Goal: Task Accomplishment & Management: Manage account settings

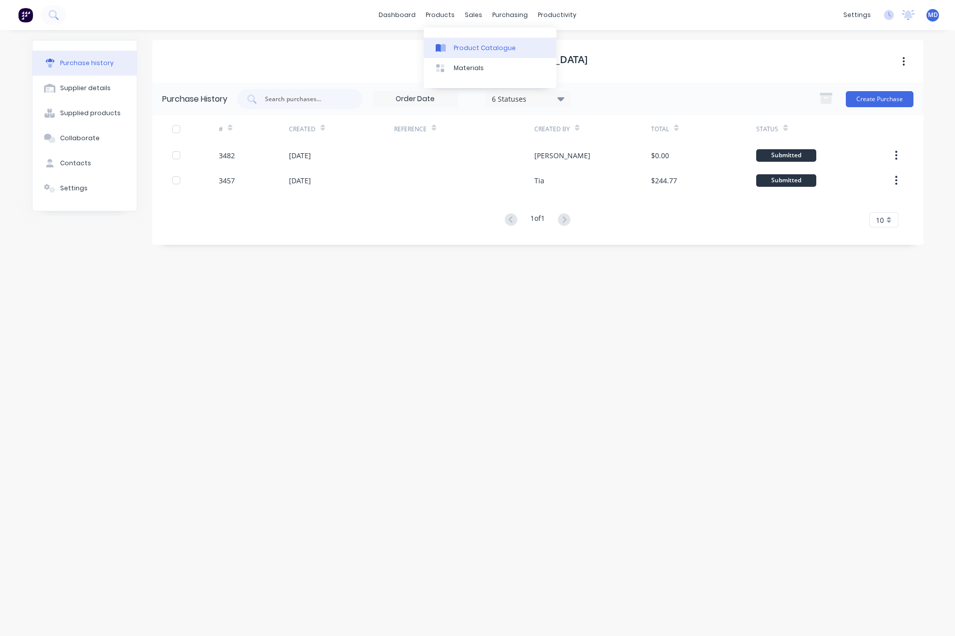
click at [482, 47] on div "Product Catalogue" at bounding box center [485, 48] width 62 height 9
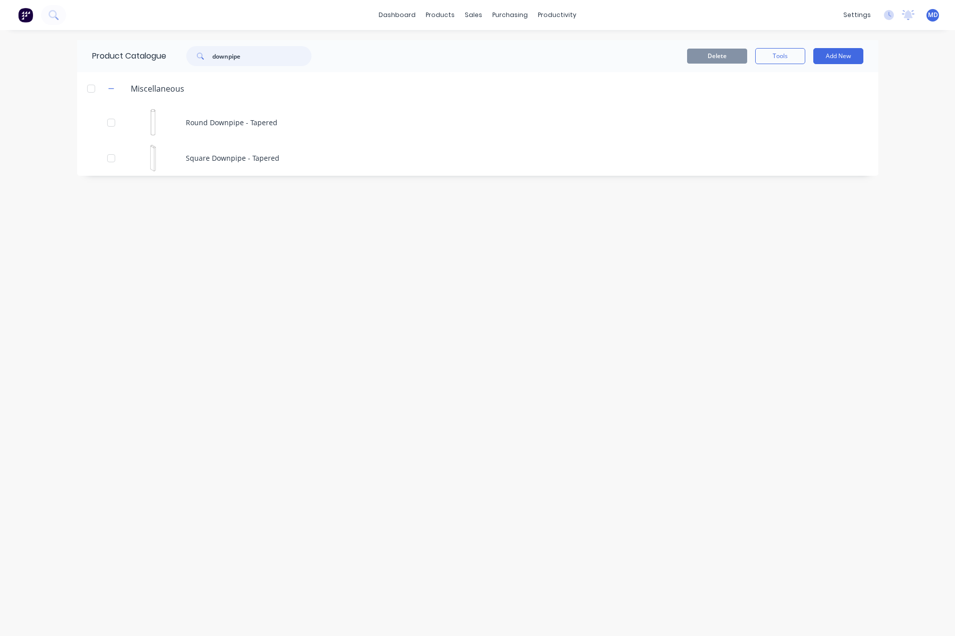
drag, startPoint x: 239, startPoint y: 59, endPoint x: 98, endPoint y: 69, distance: 141.5
click at [106, 69] on div "Product Catalogue downpipe" at bounding box center [206, 56] width 259 height 32
type input "CABLE"
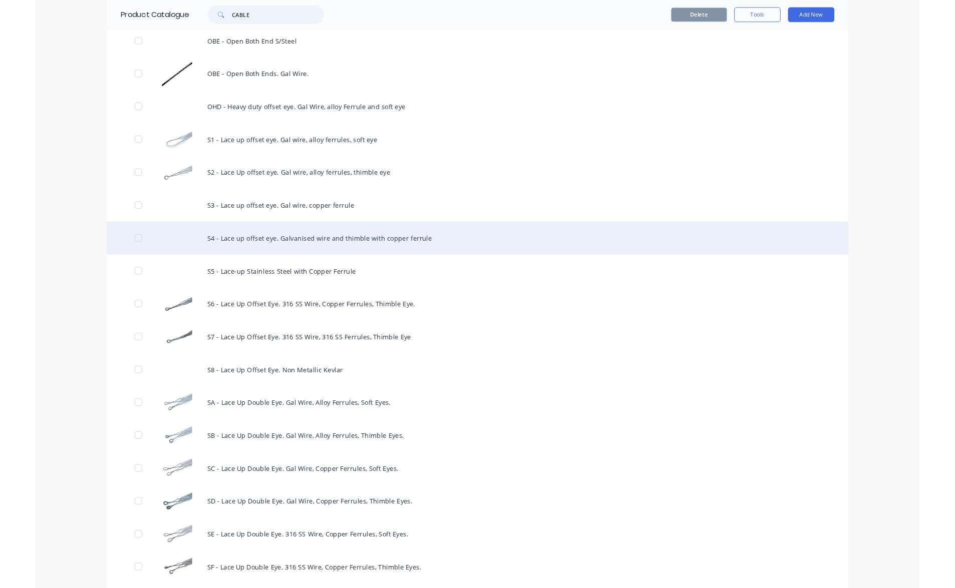
scroll to position [1540, 0]
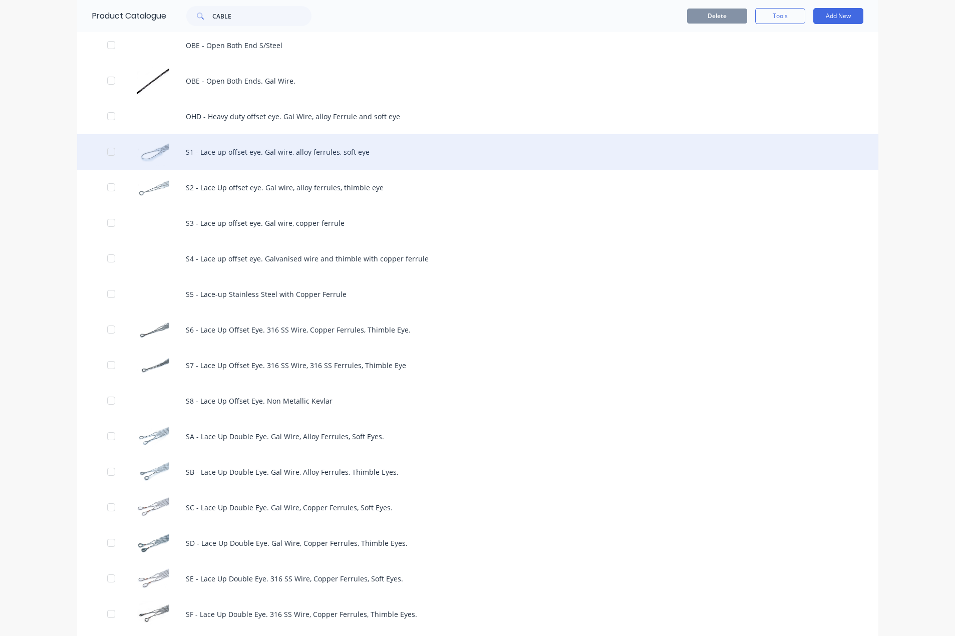
click at [259, 147] on div "S1 - Lace up offset eye. Gal wire, alloy ferrules, soft eye" at bounding box center [477, 152] width 801 height 36
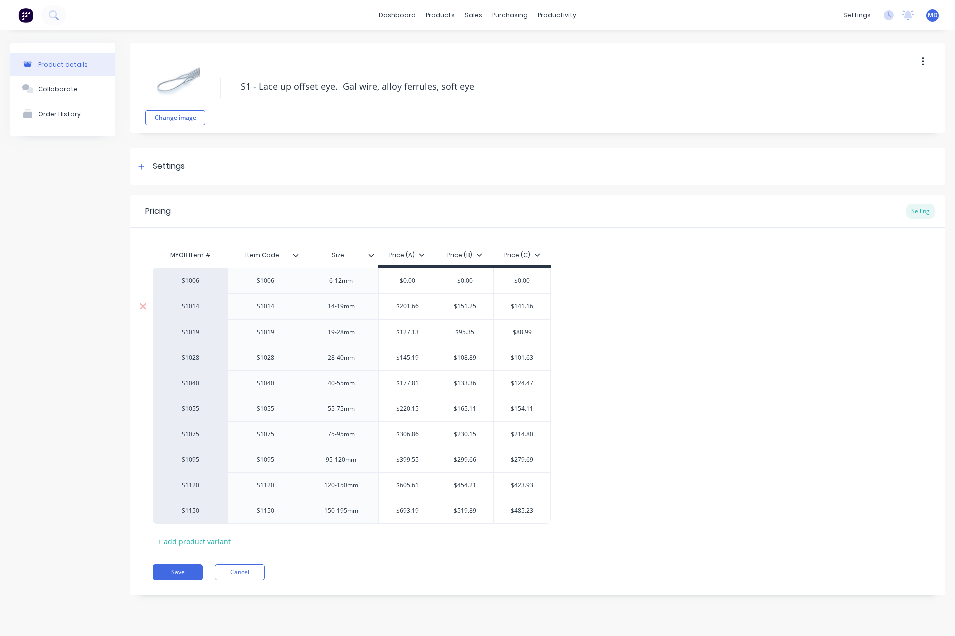
type textarea "x"
drag, startPoint x: 512, startPoint y: 69, endPoint x: 516, endPoint y: 64, distance: 6.0
click at [512, 69] on div "Customers" at bounding box center [508, 68] width 36 height 9
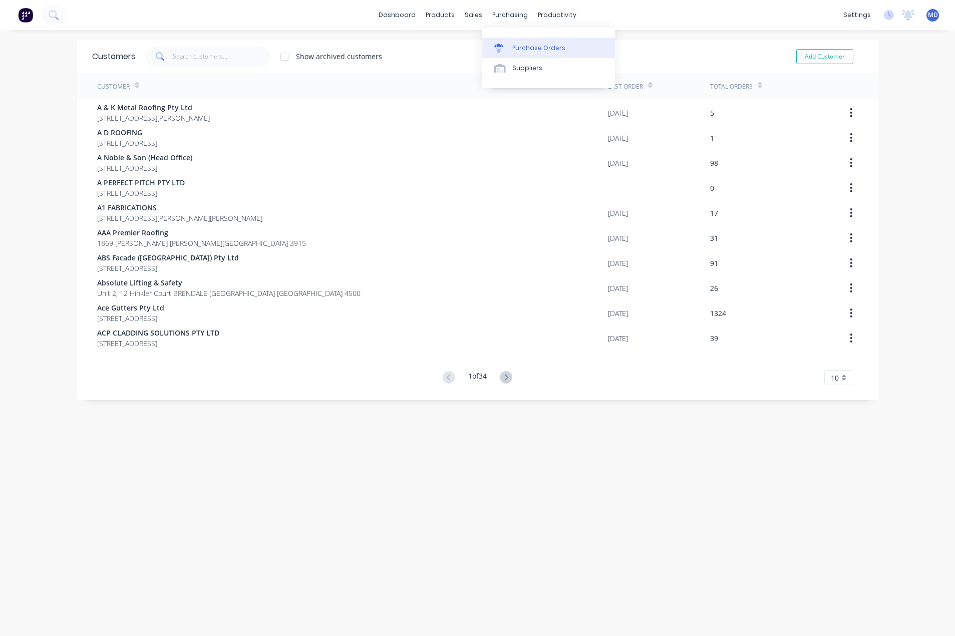
click at [532, 45] on div "Purchase Orders" at bounding box center [538, 48] width 53 height 9
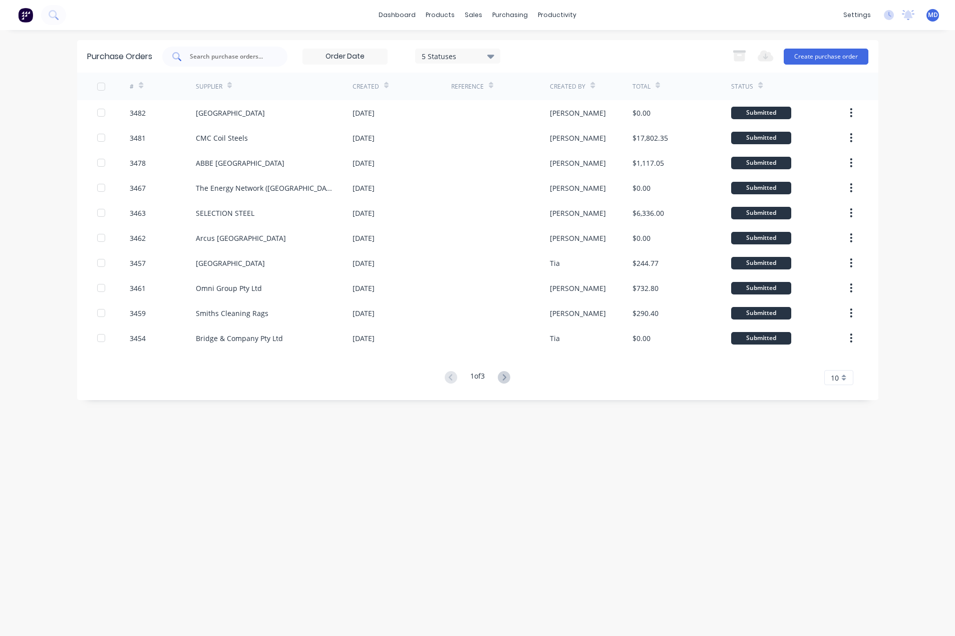
click at [236, 54] on input "text" at bounding box center [230, 57] width 83 height 10
type input "3426"
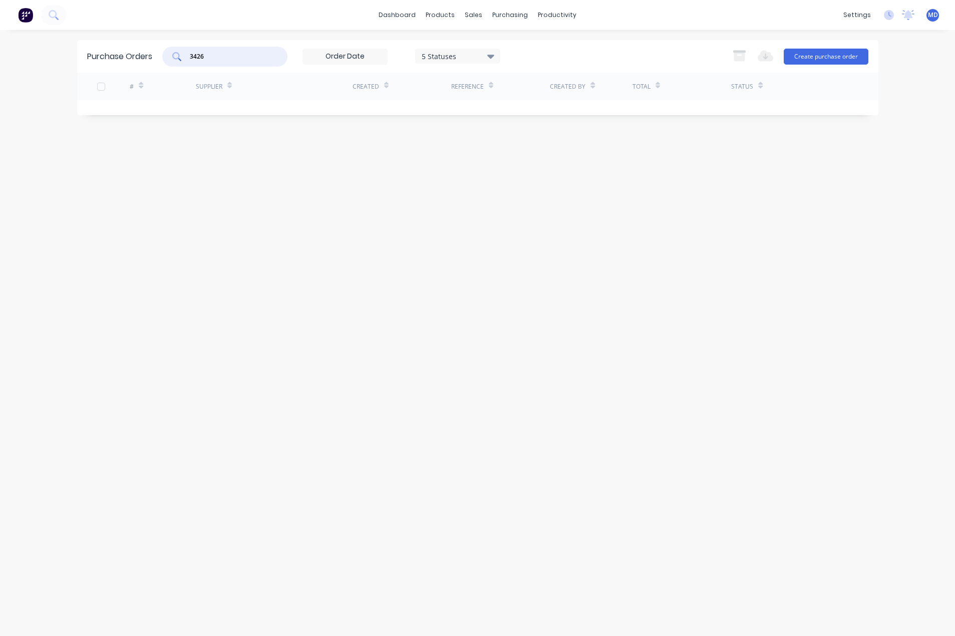
click at [492, 57] on icon at bounding box center [490, 57] width 7 height 4
click at [527, 82] on div at bounding box center [525, 82] width 20 height 20
click at [646, 193] on div "Purchase Orders 3426 7 Statuses 7 Statuses Export to Excel (XLSX) Create purcha…" at bounding box center [477, 333] width 801 height 586
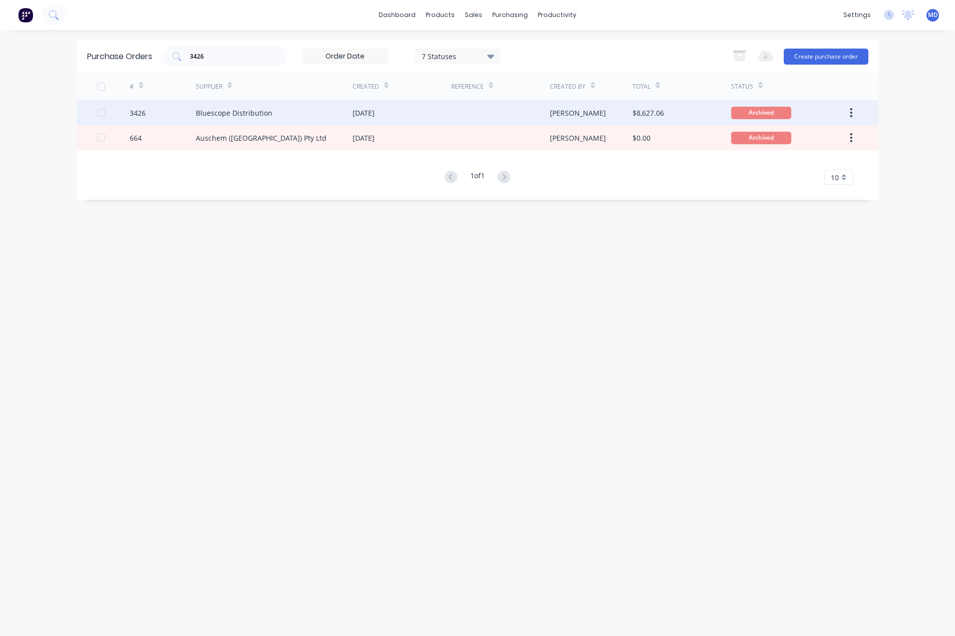
click at [258, 111] on div "Bluescope Distribution" at bounding box center [234, 113] width 77 height 11
type textarea "x"
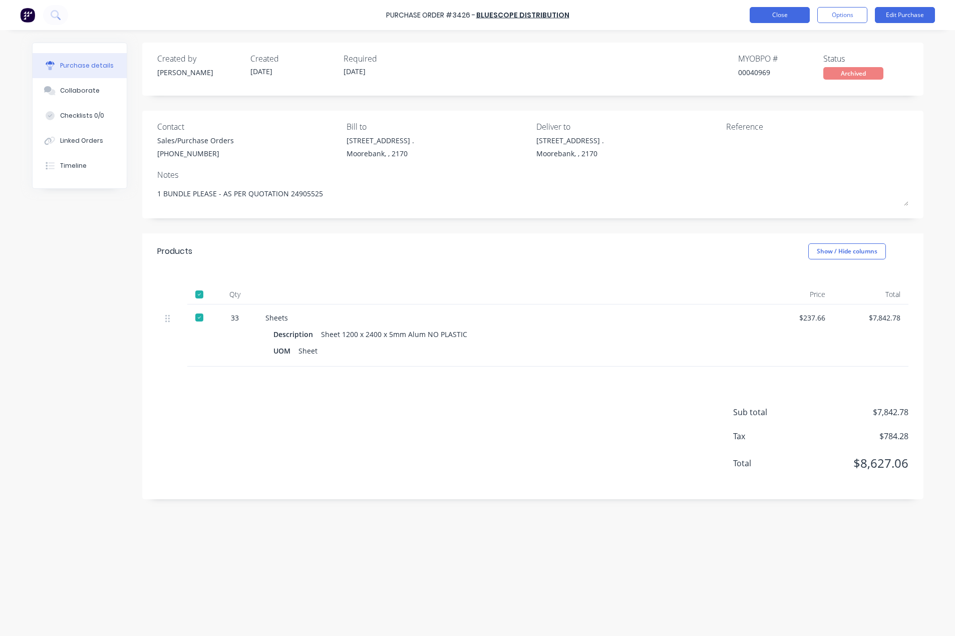
click at [765, 18] on button "Close" at bounding box center [779, 15] width 60 height 16
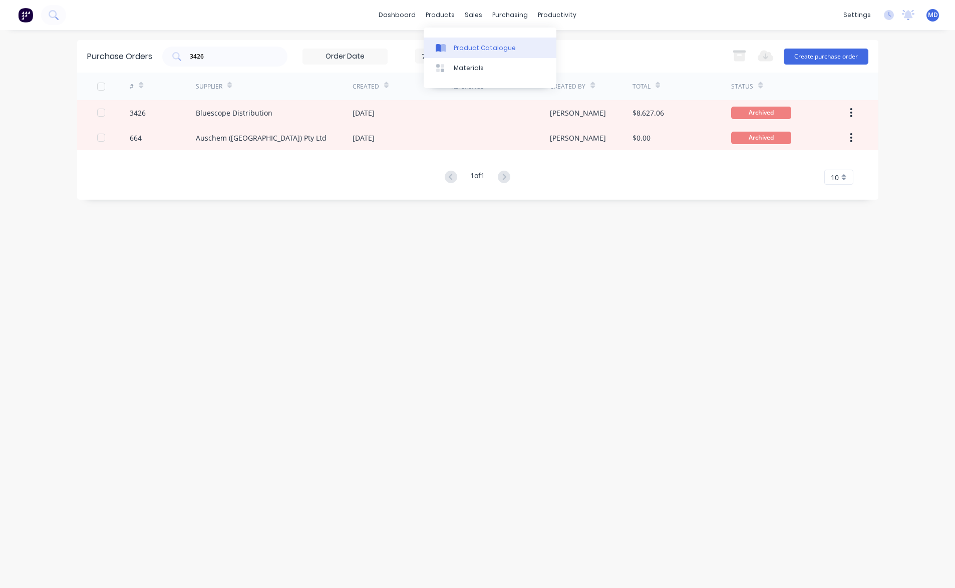
click at [473, 46] on div "Product Catalogue" at bounding box center [485, 48] width 62 height 9
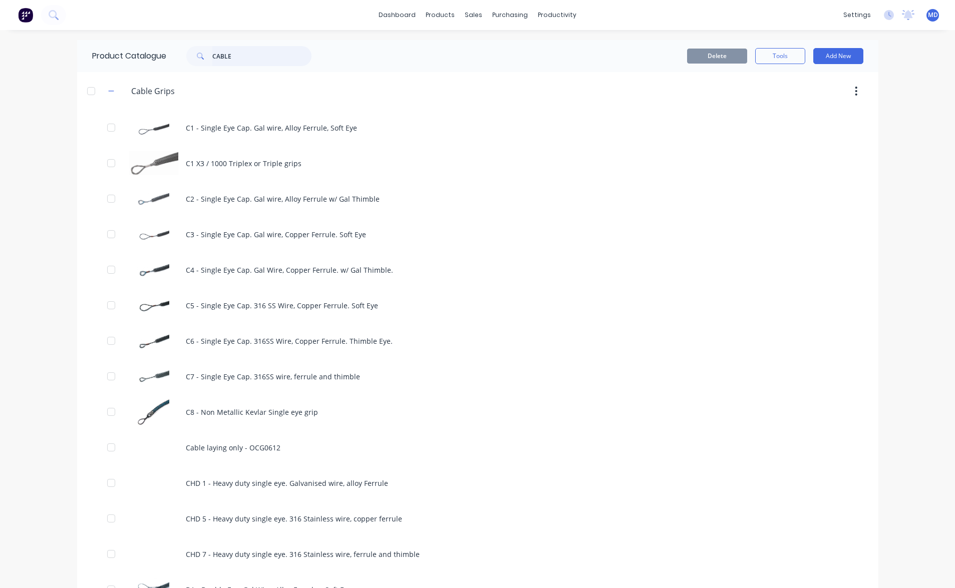
drag, startPoint x: 252, startPoint y: 55, endPoint x: 187, endPoint y: 60, distance: 65.3
click at [194, 60] on div "CABLE" at bounding box center [248, 56] width 125 height 20
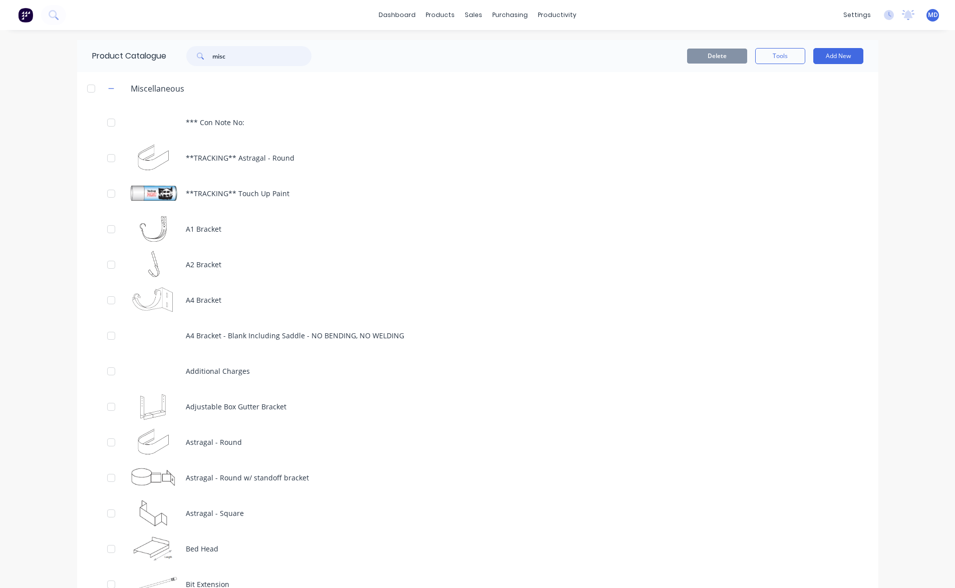
type input "misc"
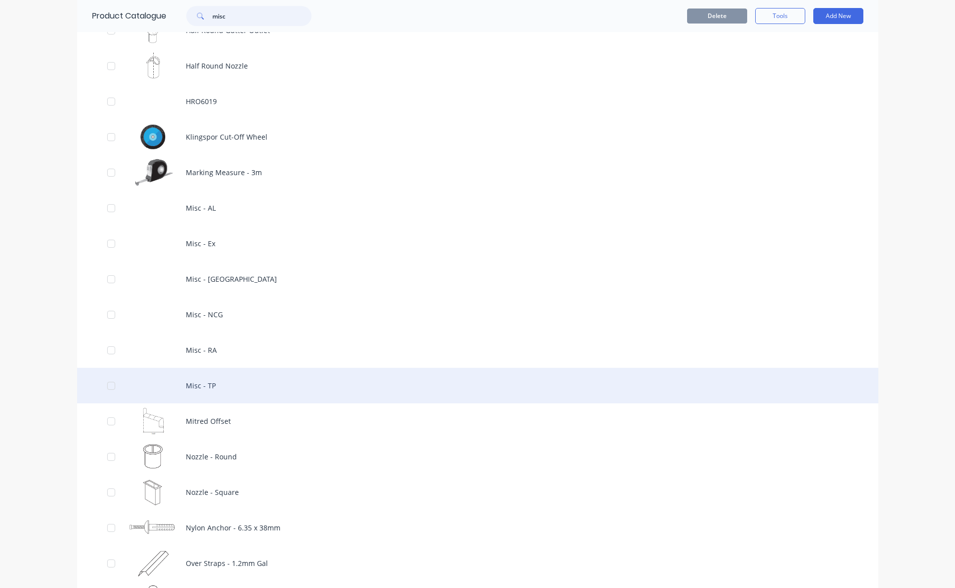
scroll to position [1151, 0]
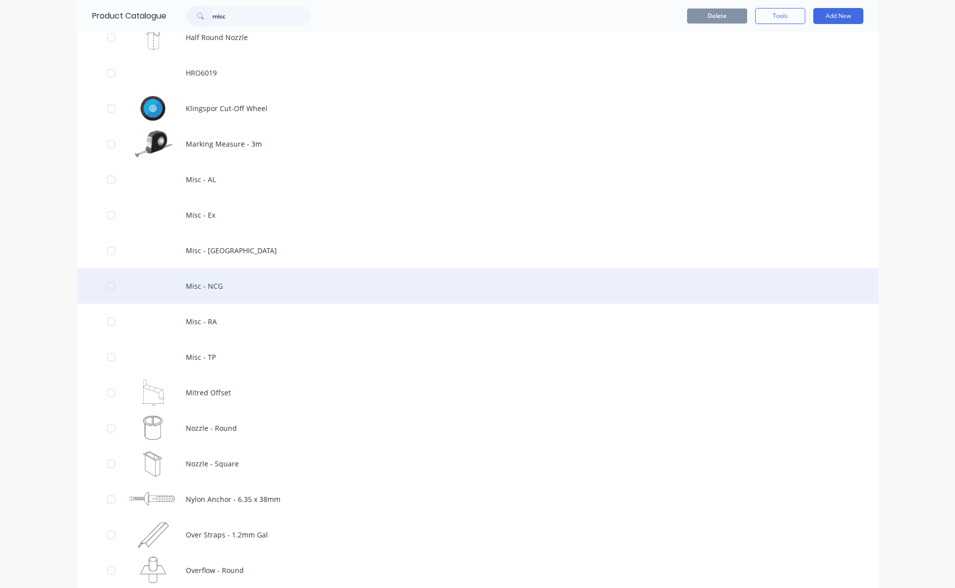
click at [202, 289] on div "Misc - NCG" at bounding box center [477, 286] width 801 height 36
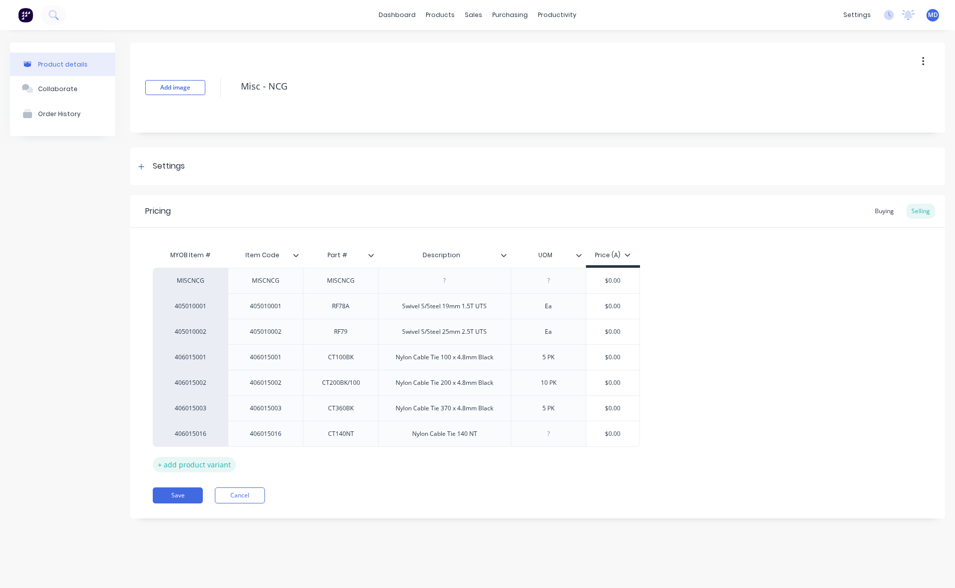
click at [195, 465] on div "+ add product variant" at bounding box center [194, 465] width 83 height 16
type textarea "x"
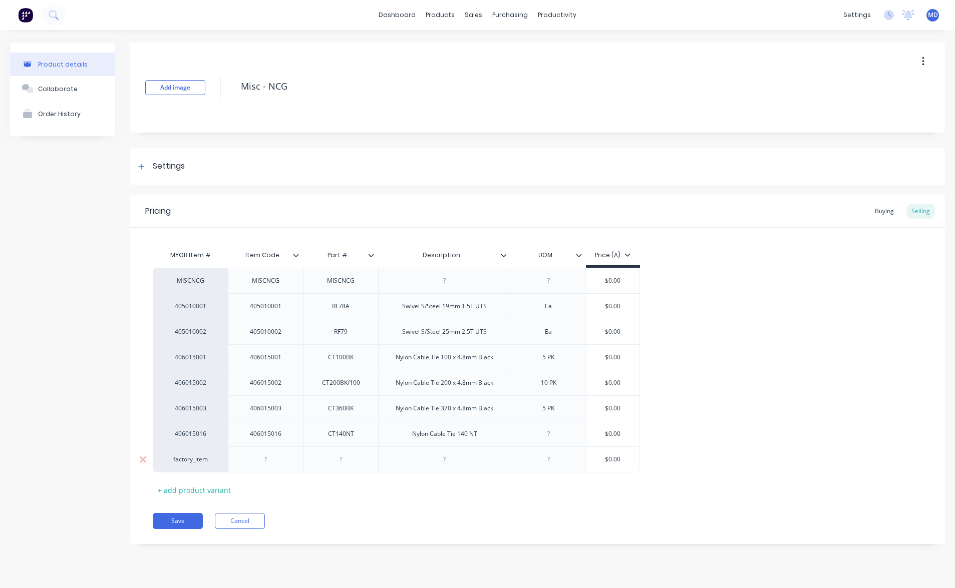
drag, startPoint x: 191, startPoint y: 460, endPoint x: 200, endPoint y: 469, distance: 12.7
click at [191, 461] on div "factory_item" at bounding box center [190, 459] width 55 height 9
type input "406016003"
click at [188, 387] on button "406016003" at bounding box center [194, 382] width 63 height 15
type textarea "x"
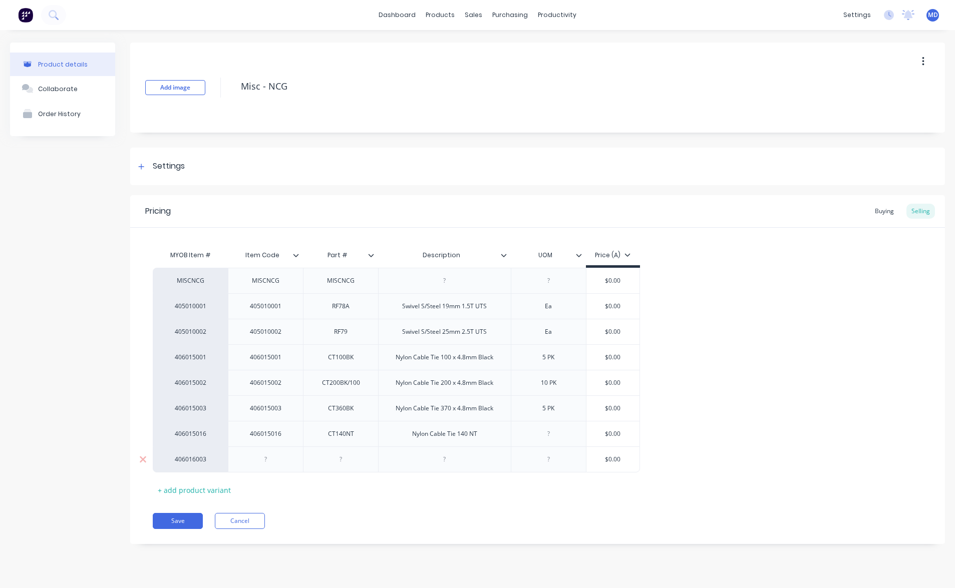
click at [264, 457] on div at bounding box center [266, 459] width 50 height 13
click at [342, 462] on div at bounding box center [341, 459] width 50 height 13
type textarea "x"
click at [343, 460] on div at bounding box center [341, 459] width 50 height 13
type textarea "x"
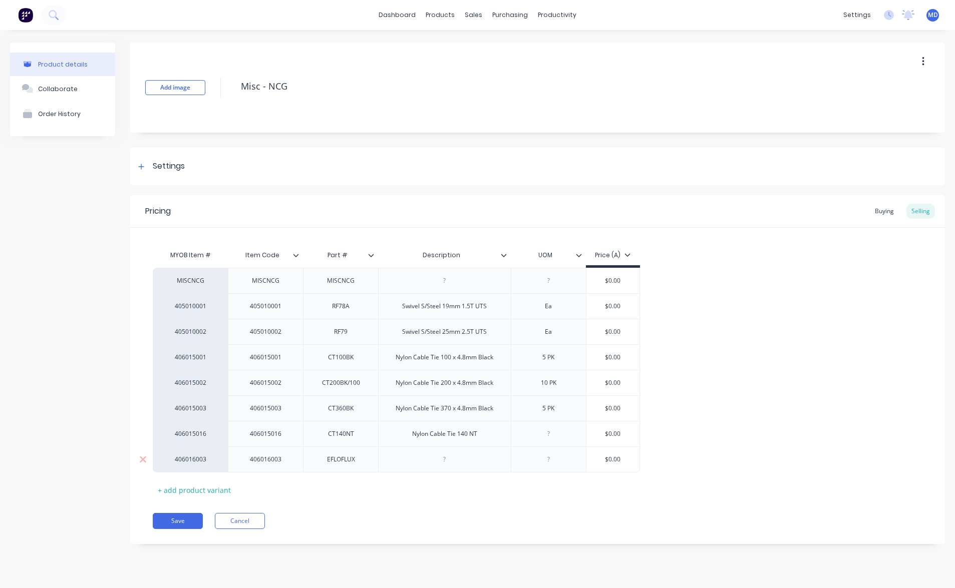
click at [443, 461] on div at bounding box center [444, 459] width 50 height 13
type textarea "x"
click at [548, 457] on div at bounding box center [548, 459] width 50 height 13
click at [495, 463] on div "Flux Silver Brazing Easyflow" at bounding box center [444, 460] width 133 height 26
click at [490, 455] on div "Flux Silver Brazing Easyflow" at bounding box center [444, 459] width 93 height 13
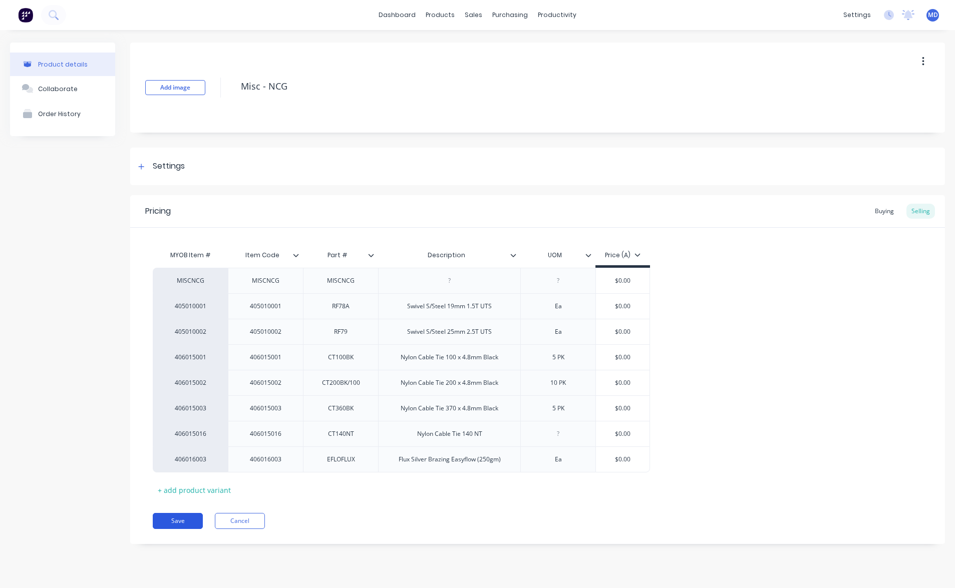
click at [174, 519] on button "Save" at bounding box center [178, 521] width 50 height 16
type textarea "x"
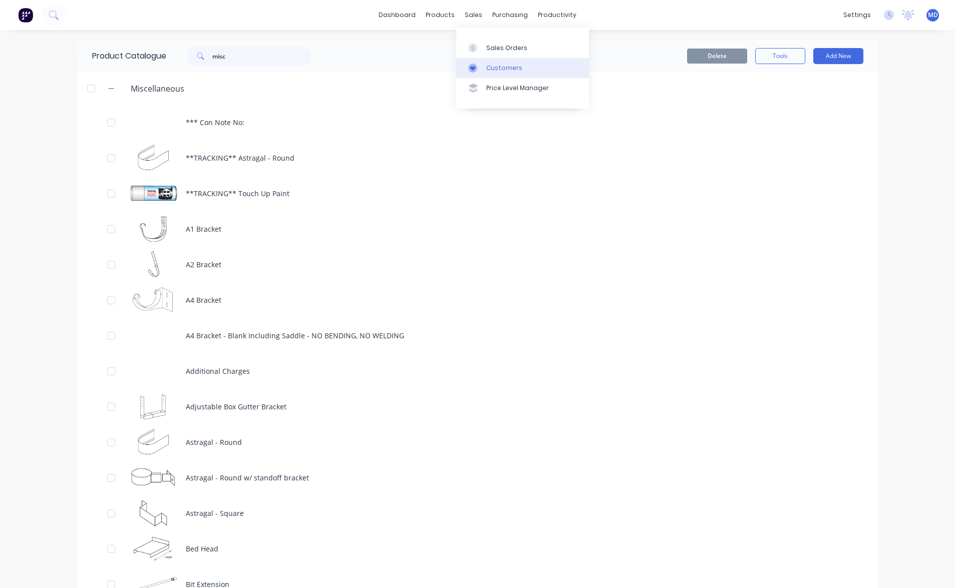
click at [507, 67] on div "Customers" at bounding box center [504, 68] width 36 height 9
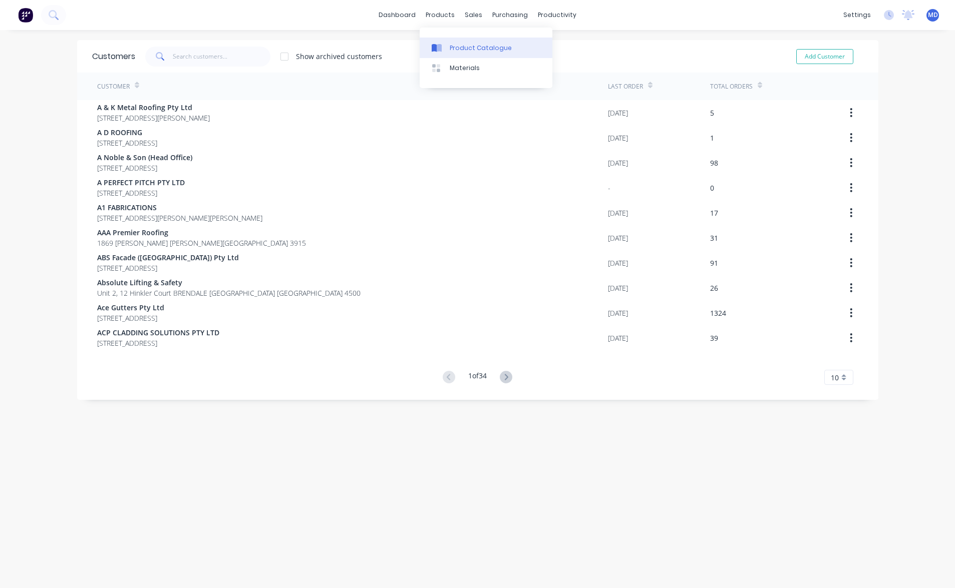
click at [453, 44] on div "Product Catalogue" at bounding box center [481, 48] width 62 height 9
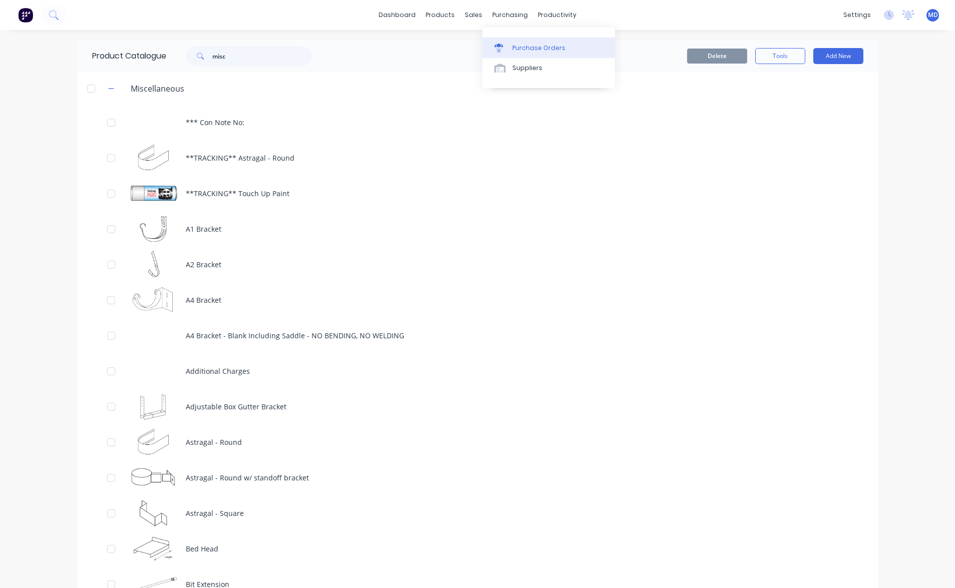
click at [548, 46] on div "Purchase Orders" at bounding box center [538, 48] width 53 height 9
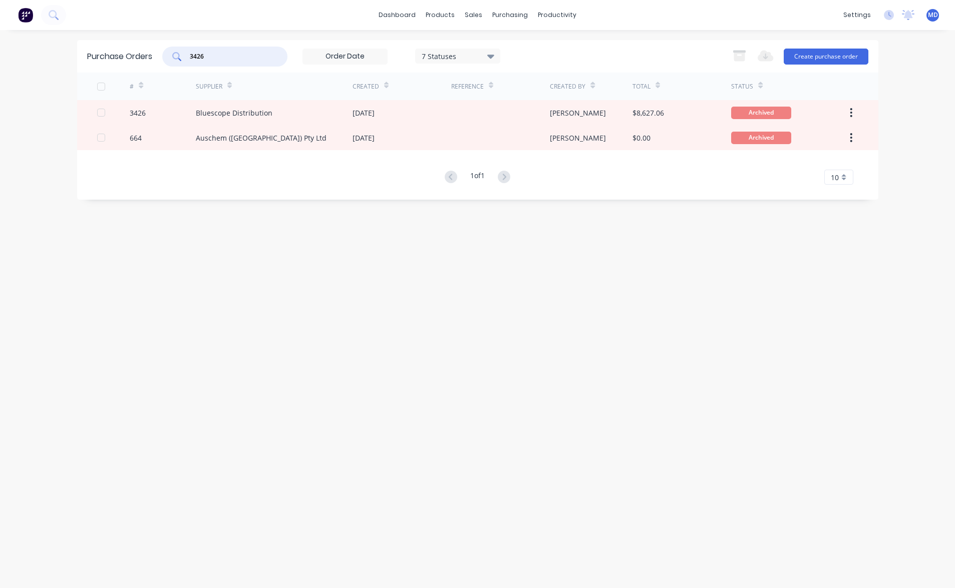
drag, startPoint x: 239, startPoint y: 59, endPoint x: 32, endPoint y: 53, distance: 207.8
click at [120, 55] on div "Purchase Orders 3426 7 Statuses 7 Statuses Export to Excel (XLSX) Create purcha…" at bounding box center [477, 56] width 801 height 33
type input "b"
type input "thimble"
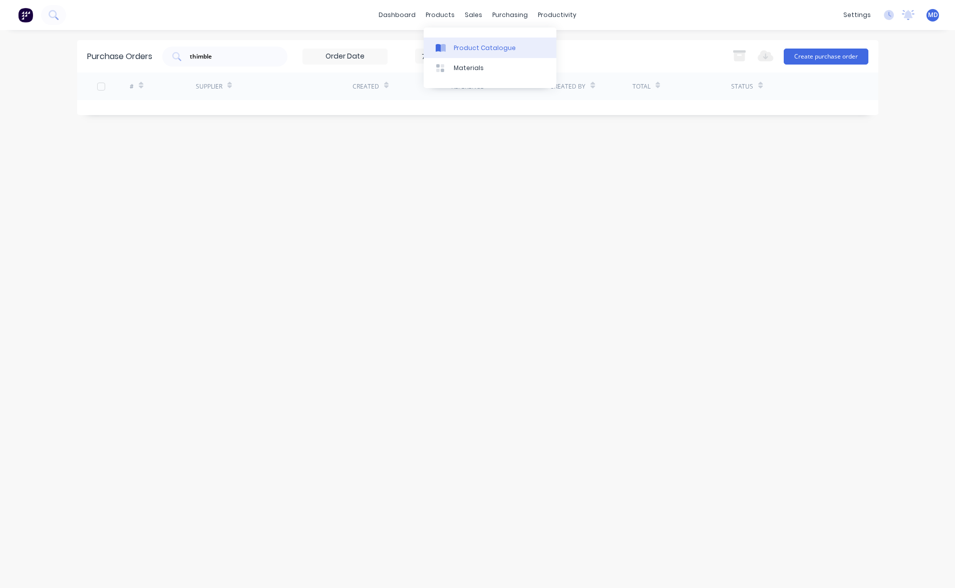
click at [472, 46] on div "Product Catalogue" at bounding box center [485, 48] width 62 height 9
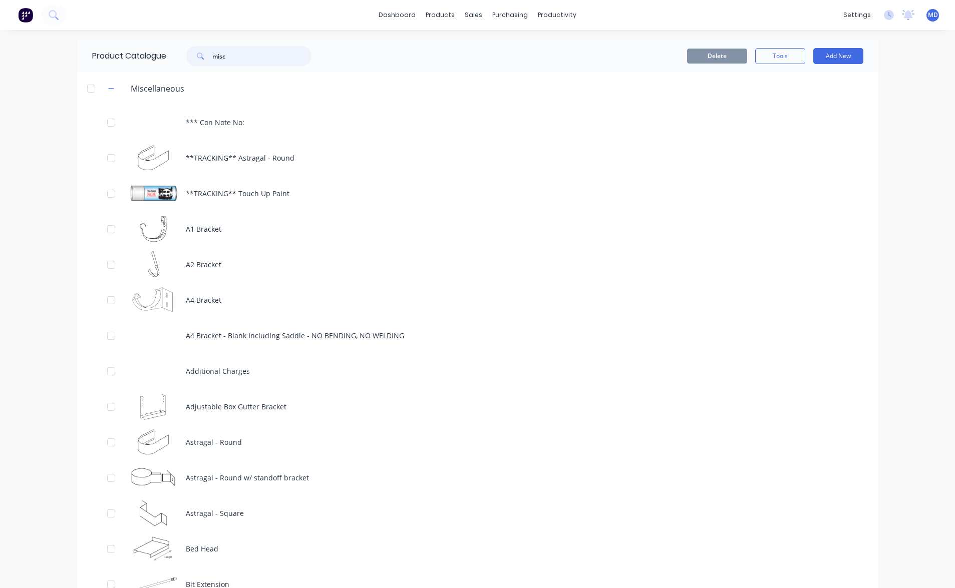
drag, startPoint x: 152, startPoint y: 48, endPoint x: 123, endPoint y: 41, distance: 29.8
click at [129, 43] on div "Product Catalogue misc" at bounding box center [206, 56] width 259 height 32
type input "thimble"
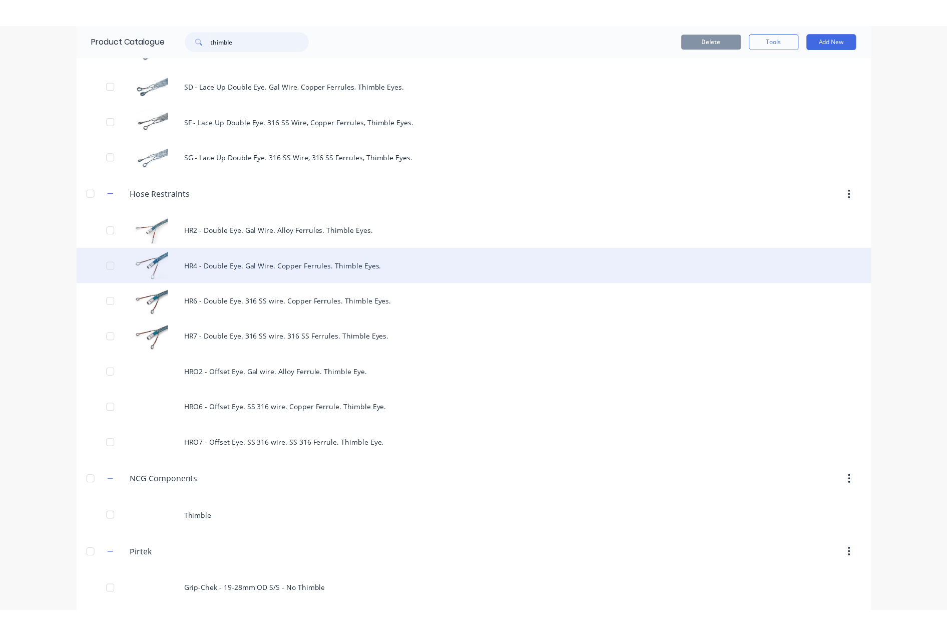
scroll to position [856, 0]
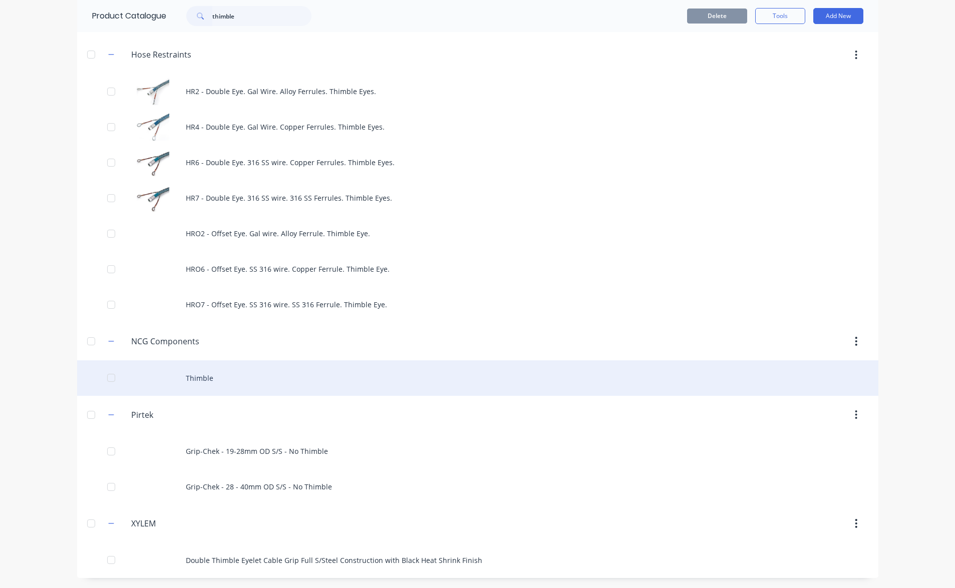
click at [191, 379] on div "Thimble" at bounding box center [477, 378] width 801 height 36
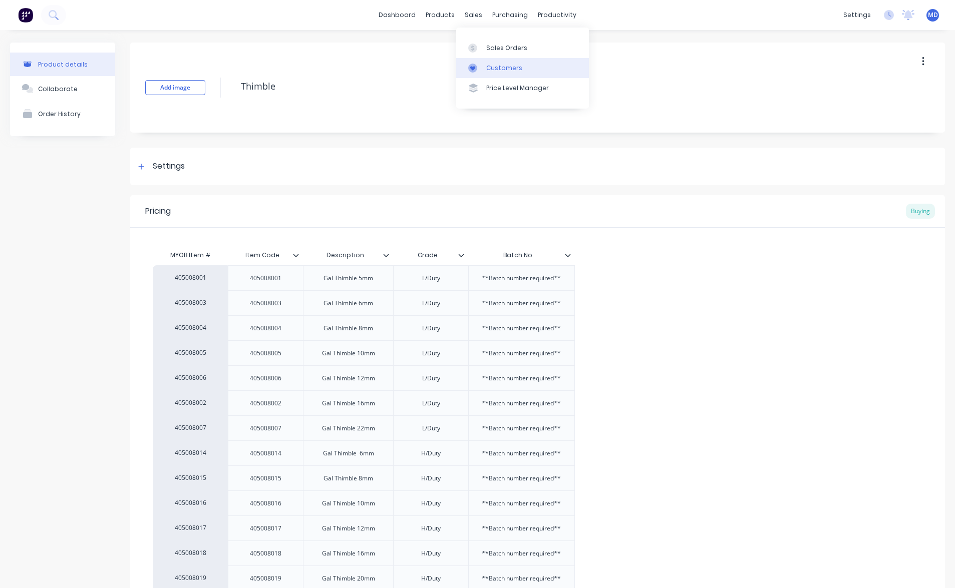
click at [507, 70] on div "Customers" at bounding box center [504, 68] width 36 height 9
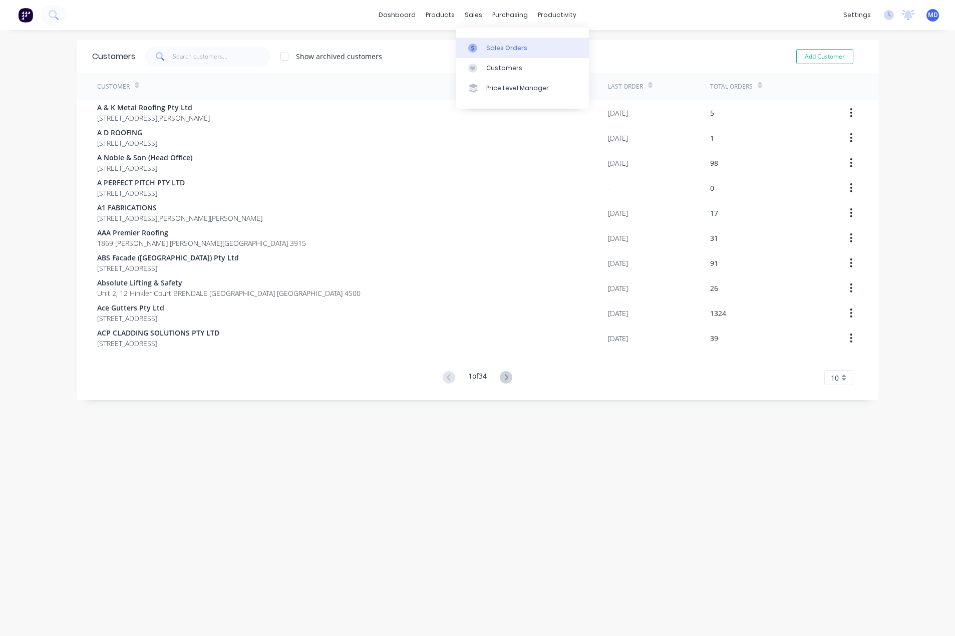
click at [503, 45] on div "Sales Orders" at bounding box center [506, 48] width 41 height 9
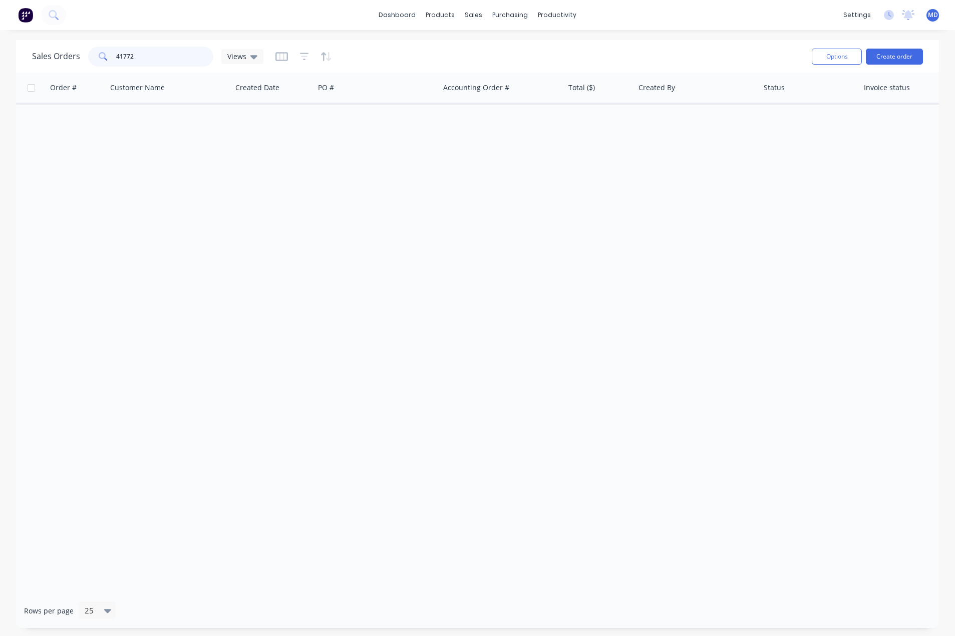
drag, startPoint x: 147, startPoint y: 49, endPoint x: 6, endPoint y: 34, distance: 142.0
click at [22, 40] on div "Sales Orders 41772 Views Options Create order" at bounding box center [477, 56] width 923 height 33
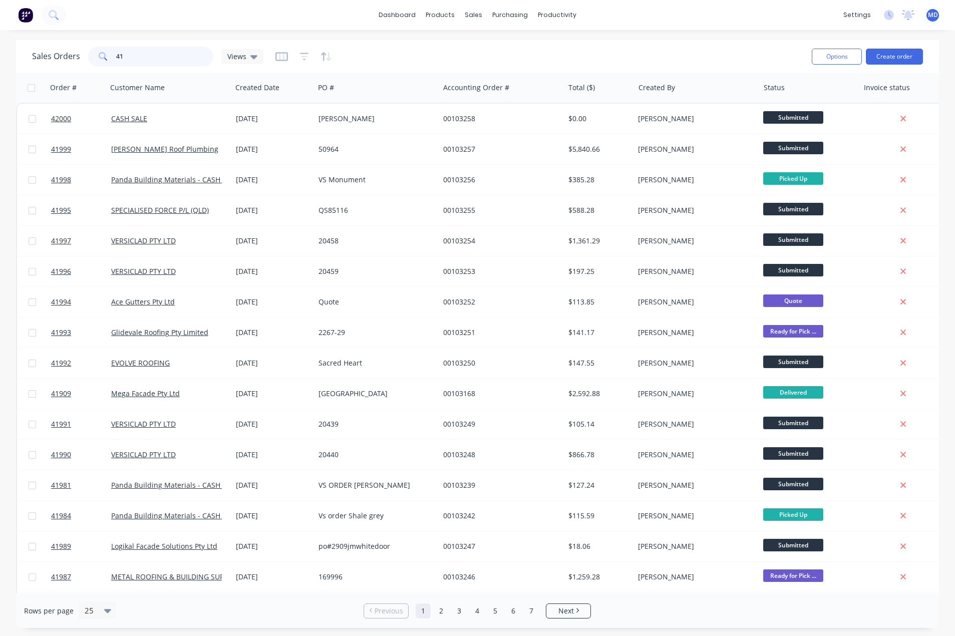
type input "4"
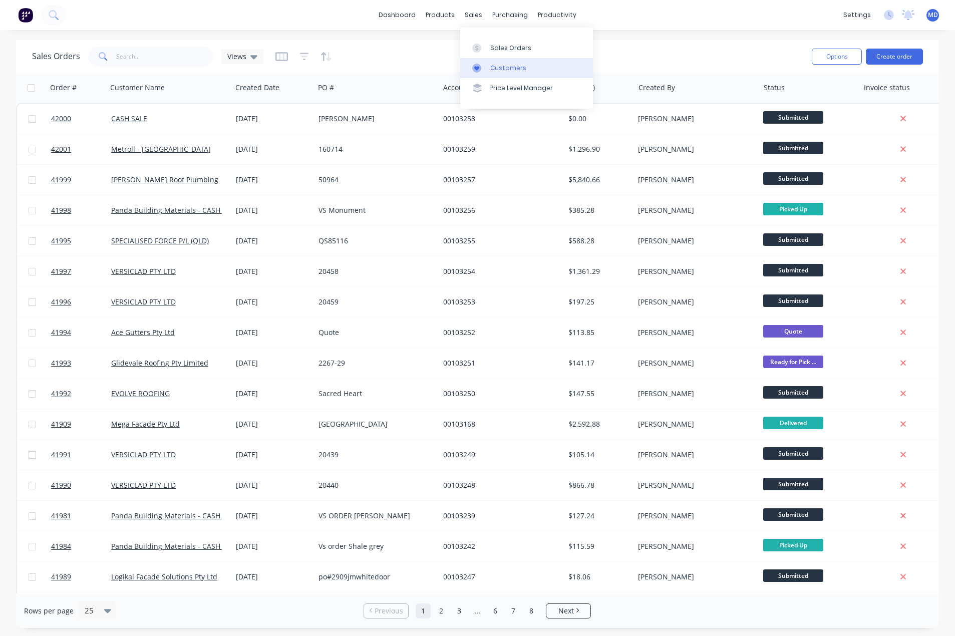
click at [506, 70] on div "Customers" at bounding box center [508, 68] width 36 height 9
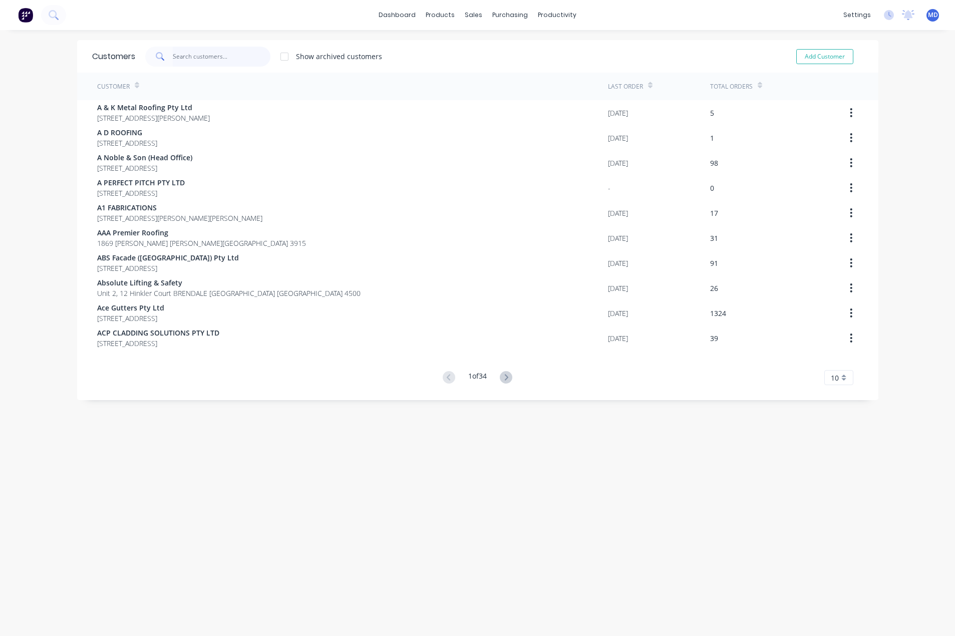
click at [201, 59] on input "text" at bounding box center [222, 57] width 98 height 20
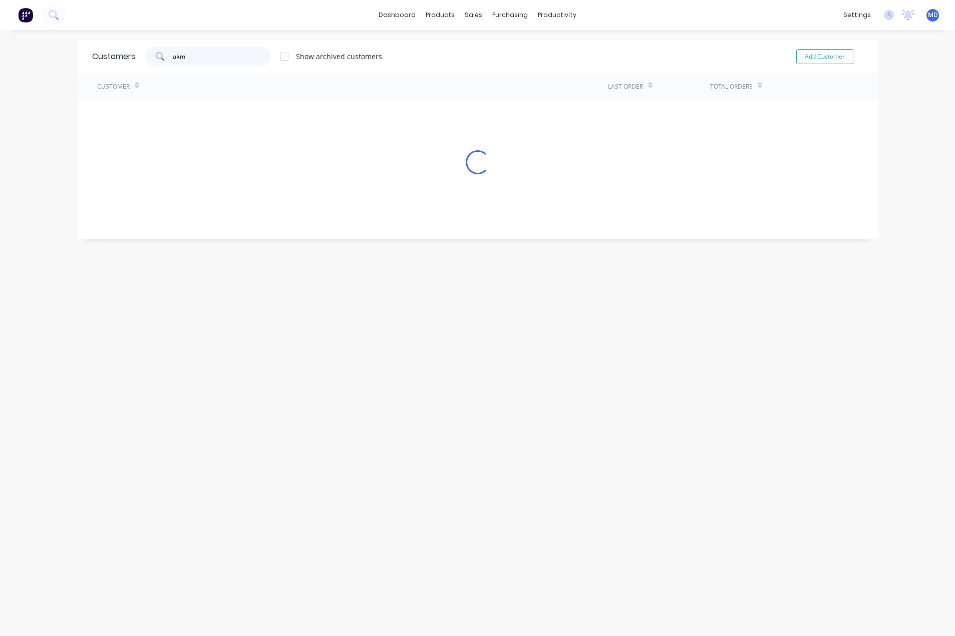
type input "akm"
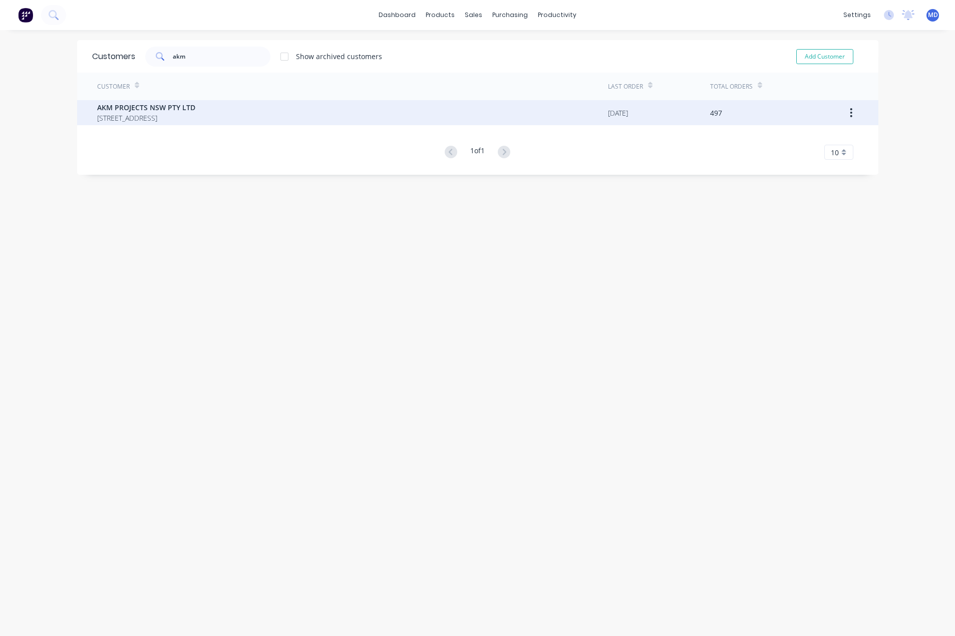
click at [159, 114] on span "[STREET_ADDRESS]" at bounding box center [146, 118] width 98 height 11
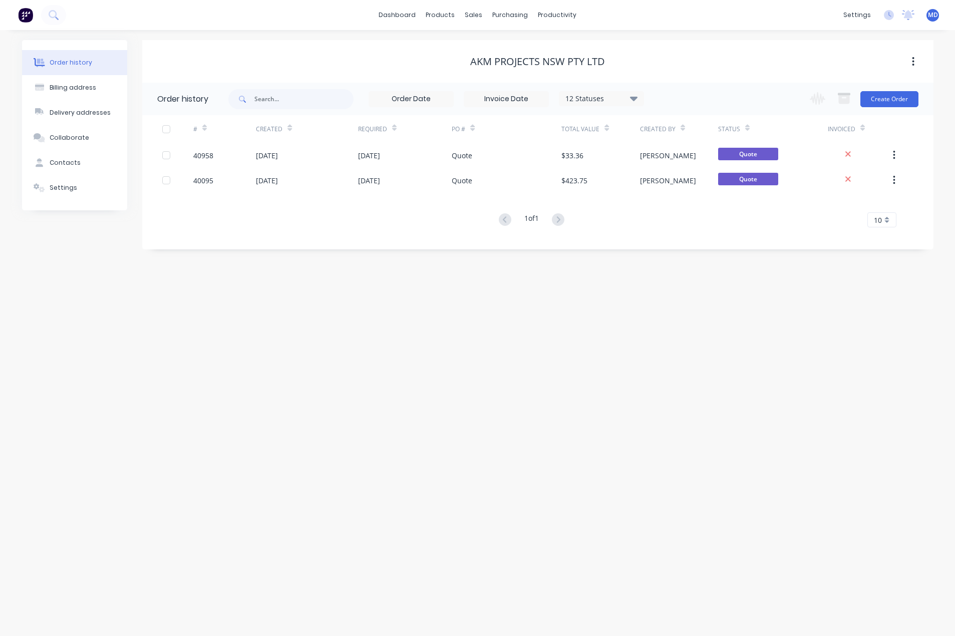
click at [632, 95] on icon at bounding box center [634, 98] width 8 height 12
click at [684, 214] on label at bounding box center [684, 214] width 0 height 0
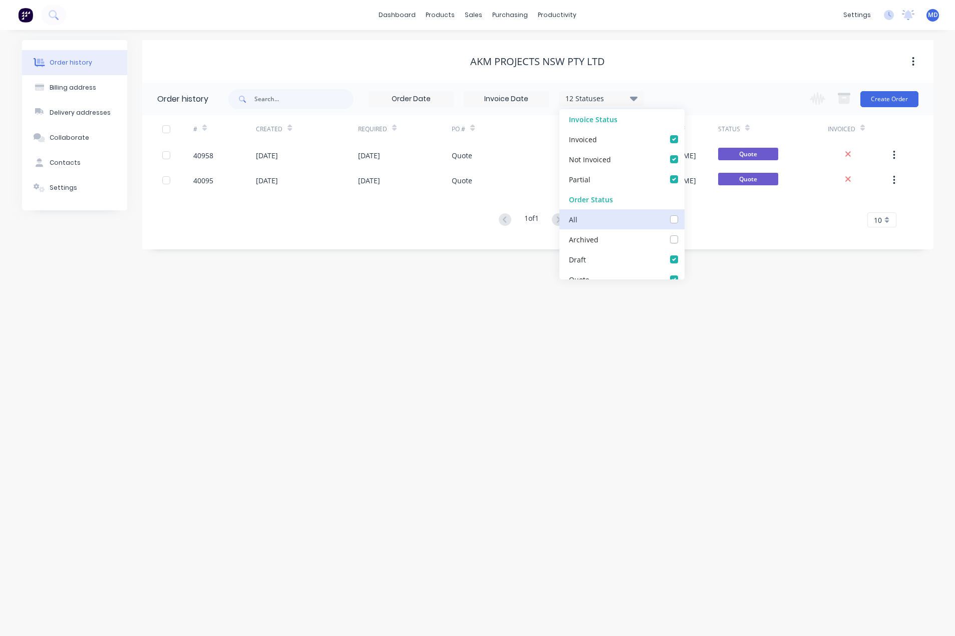
click at [684, 221] on input "checkbox" at bounding box center [688, 219] width 8 height 10
checkbox input "true"
click at [755, 282] on div "Order history Billing address Delivery addresses Collaborate Contacts Settings …" at bounding box center [477, 333] width 955 height 606
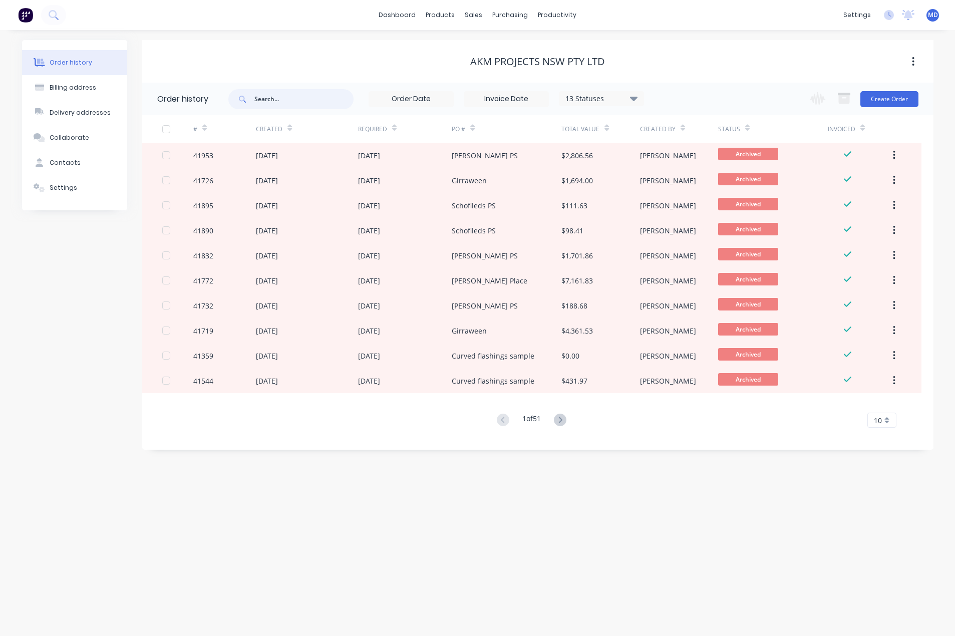
click at [280, 99] on input "text" at bounding box center [303, 99] width 99 height 20
type input "41953"
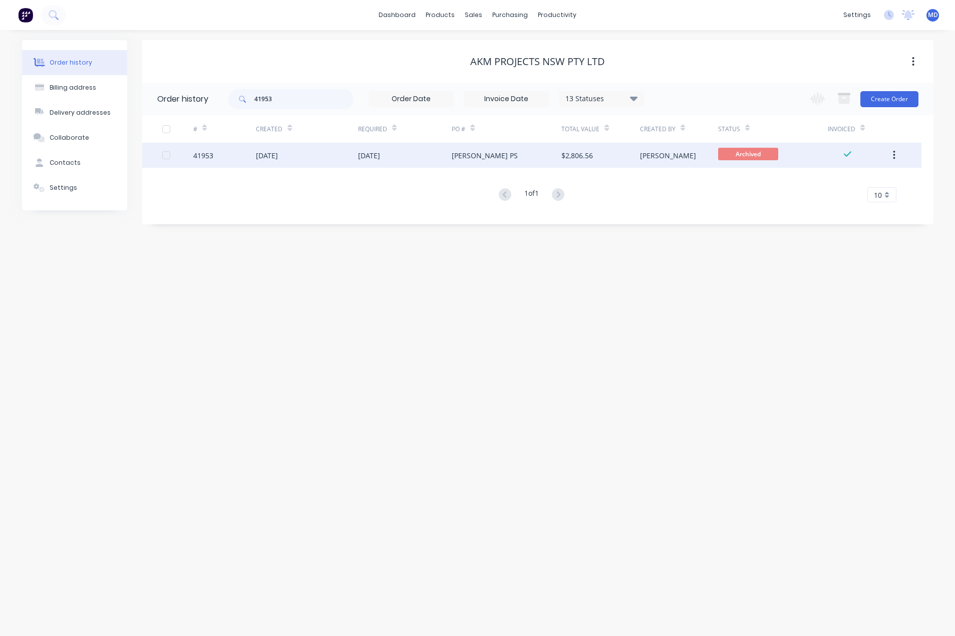
click at [424, 151] on div "[DATE]" at bounding box center [405, 155] width 94 height 25
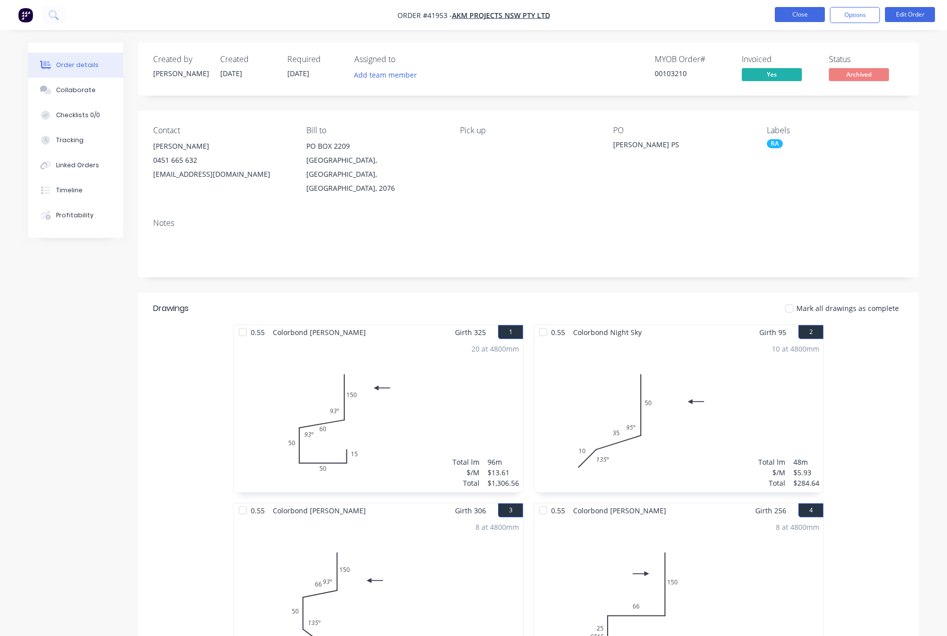
click at [793, 12] on button "Close" at bounding box center [800, 14] width 50 height 15
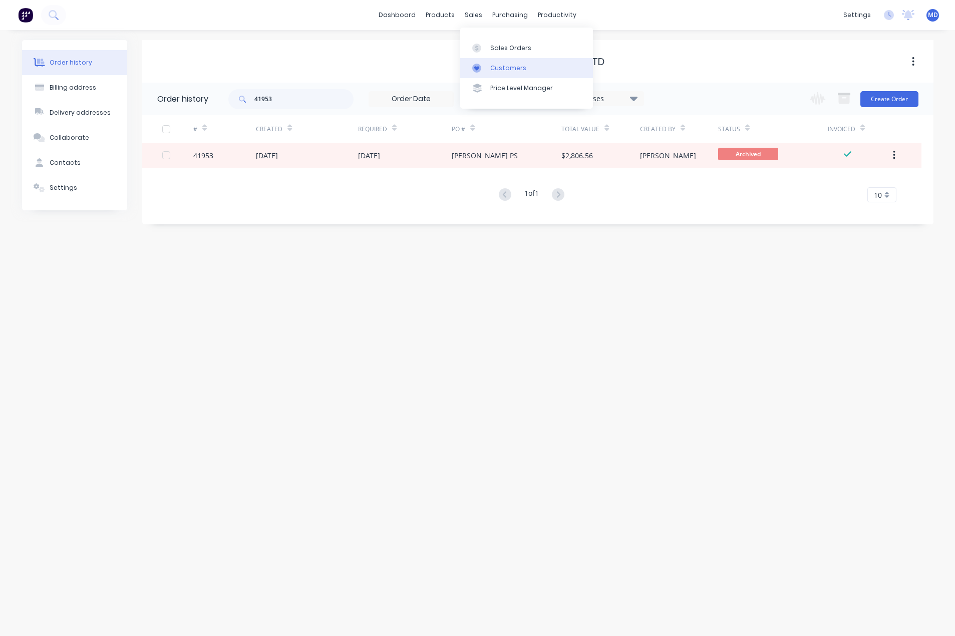
click at [503, 68] on div "Customers" at bounding box center [508, 68] width 36 height 9
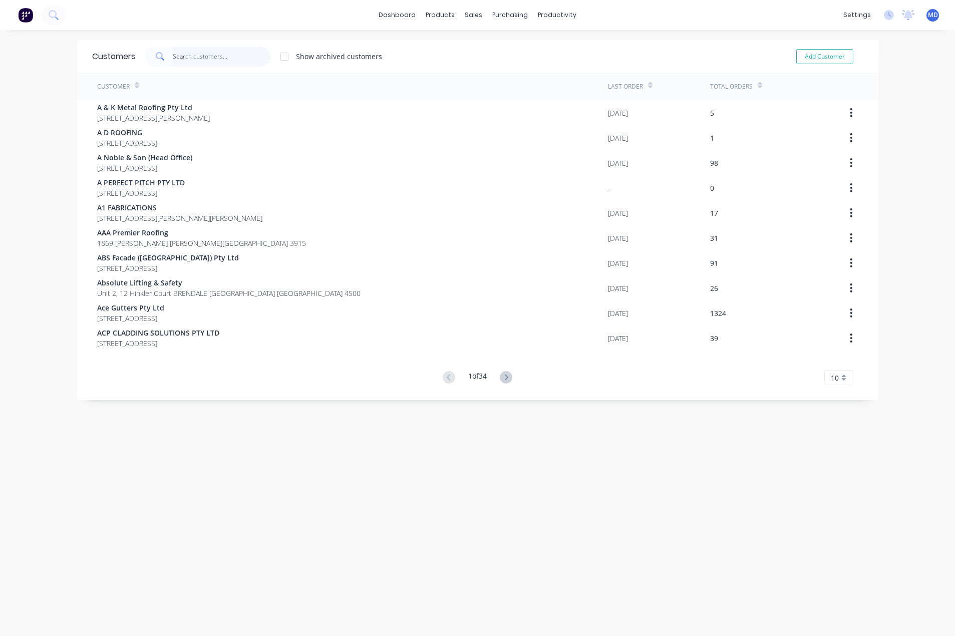
click at [207, 59] on input "text" at bounding box center [222, 57] width 98 height 20
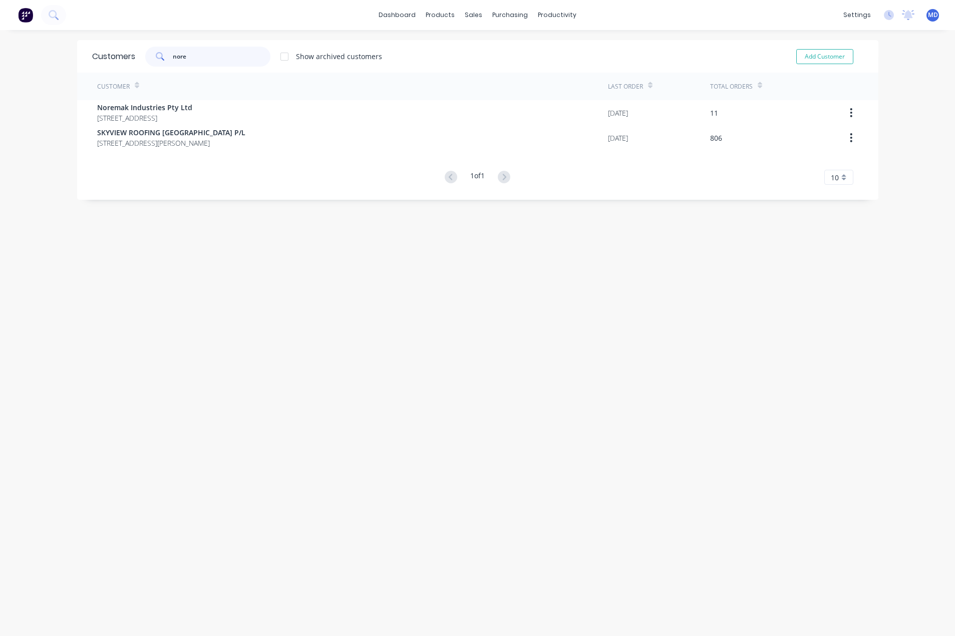
click at [77, 58] on div "Customers nore Show archived customers Add Customer" at bounding box center [477, 56] width 801 height 33
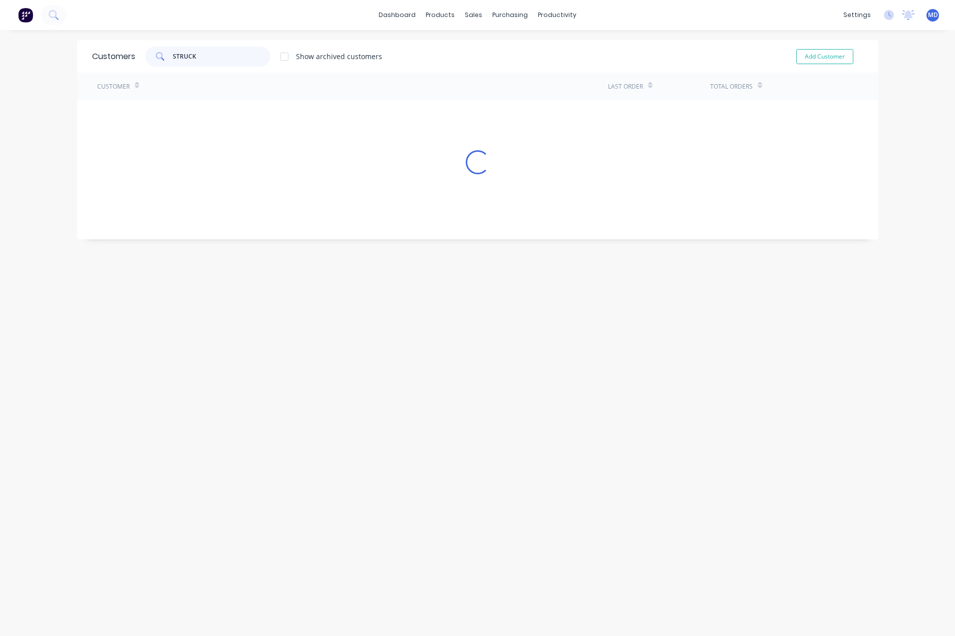
type input "STRUCK"
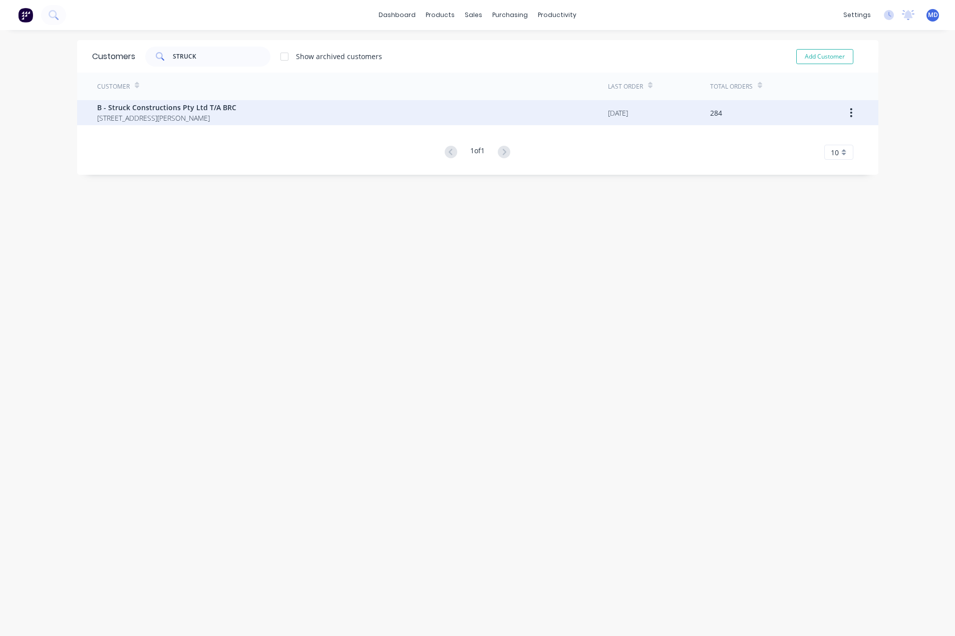
click at [161, 114] on span "[STREET_ADDRESS][PERSON_NAME]" at bounding box center [166, 118] width 139 height 11
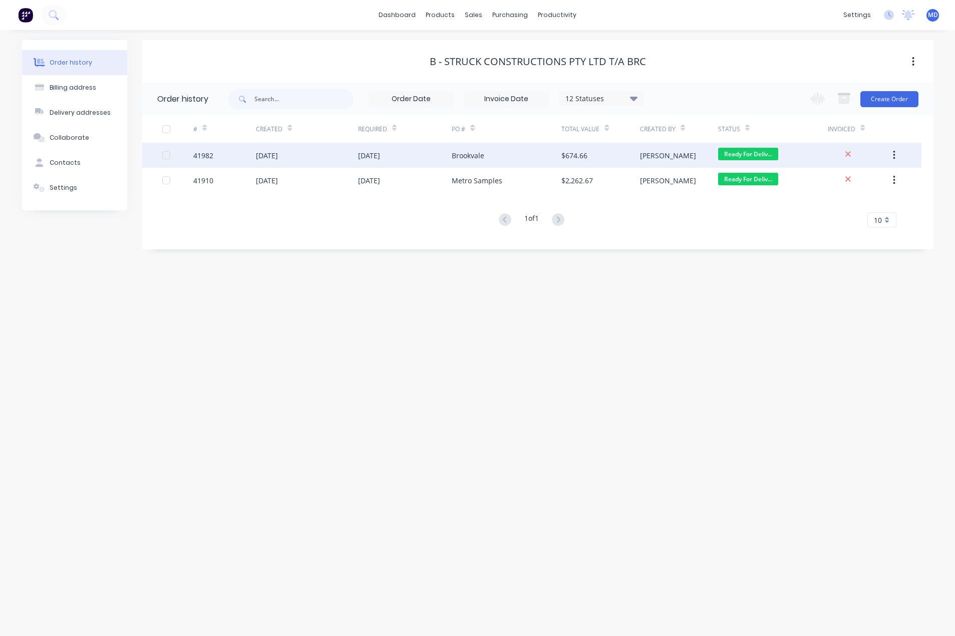
click at [368, 150] on div "[DATE]" at bounding box center [369, 155] width 22 height 11
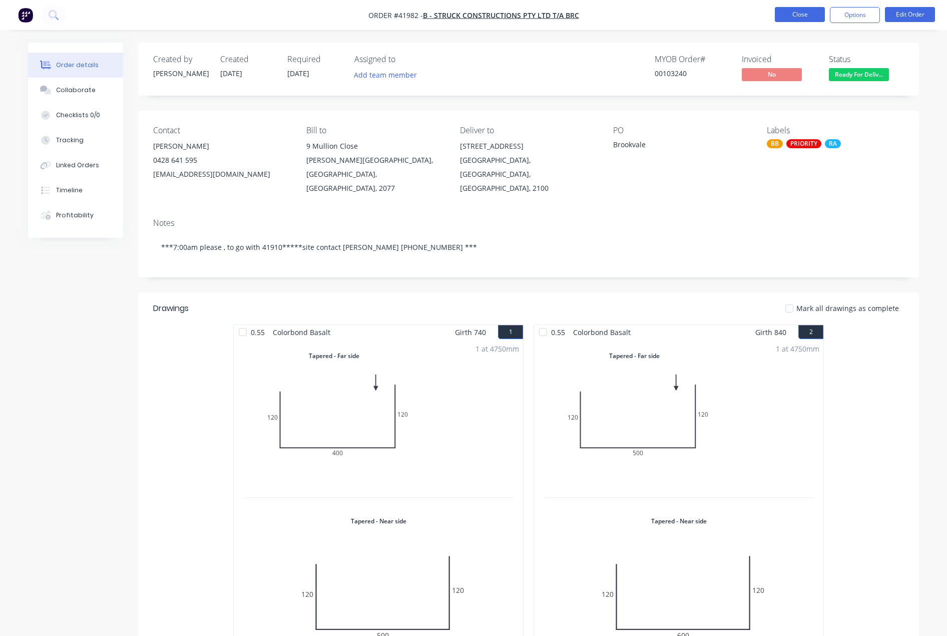
click at [792, 14] on button "Close" at bounding box center [800, 14] width 50 height 15
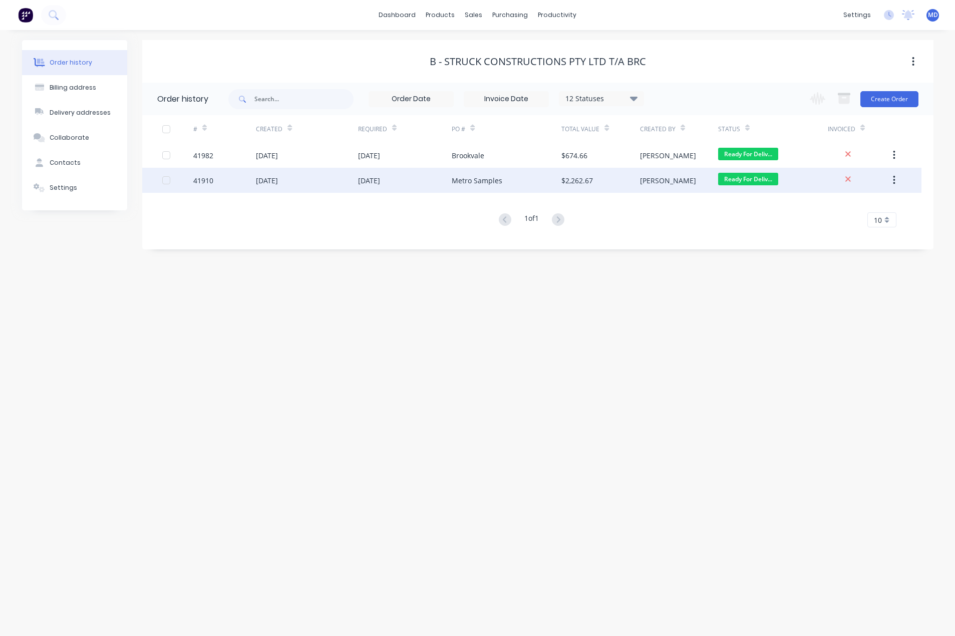
click at [278, 176] on div "[DATE]" at bounding box center [267, 180] width 22 height 11
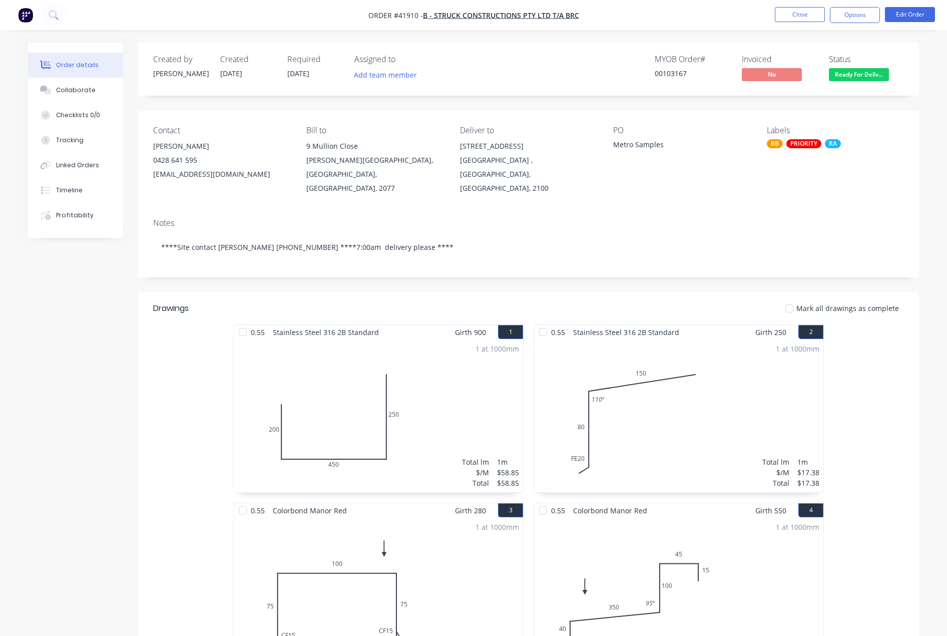
click at [788, 22] on li "Close" at bounding box center [800, 15] width 50 height 16
click at [790, 17] on button "Close" at bounding box center [800, 14] width 50 height 15
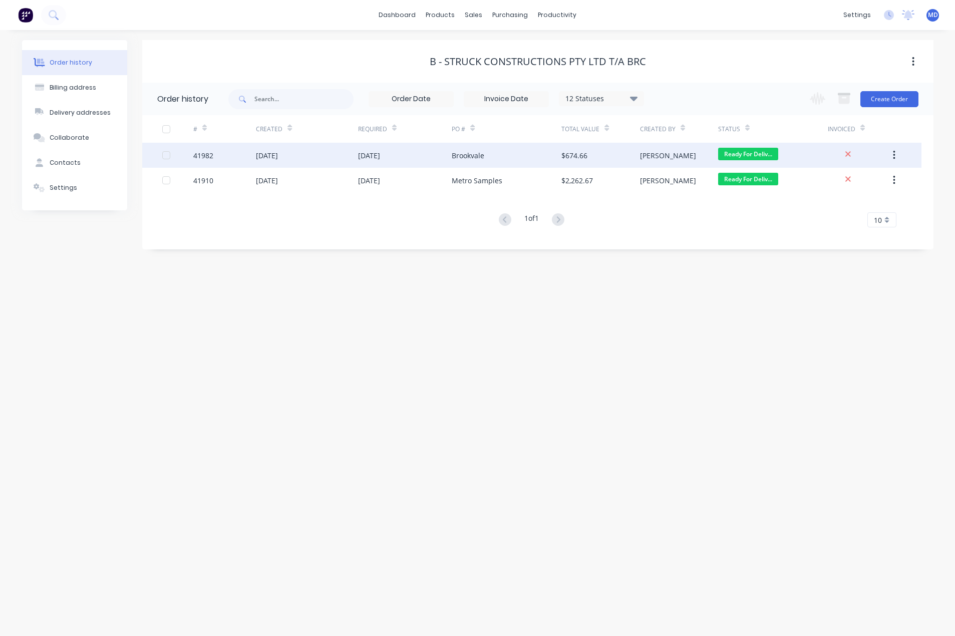
click at [278, 160] on div "[DATE]" at bounding box center [267, 155] width 22 height 11
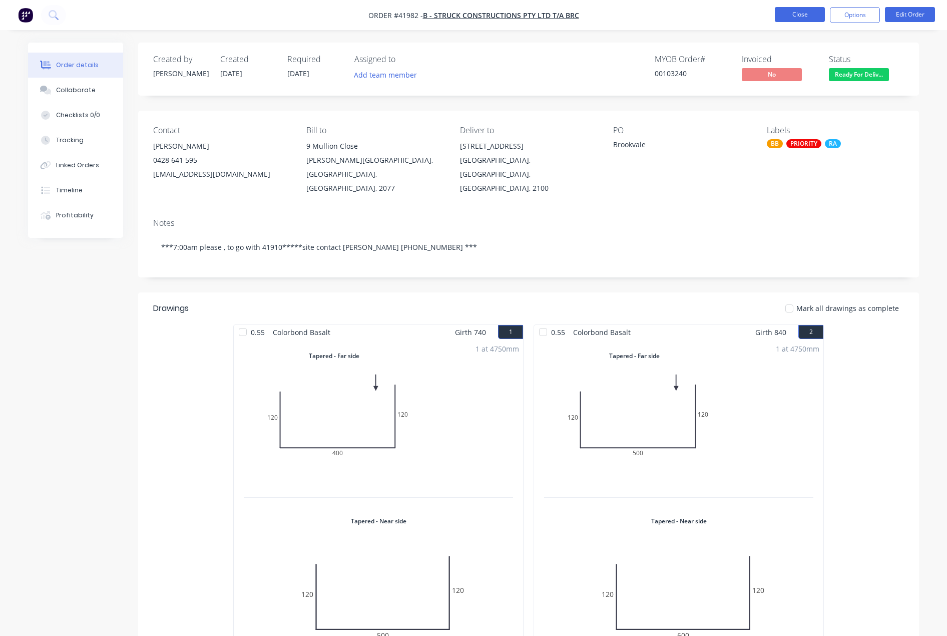
click at [801, 13] on button "Close" at bounding box center [800, 14] width 50 height 15
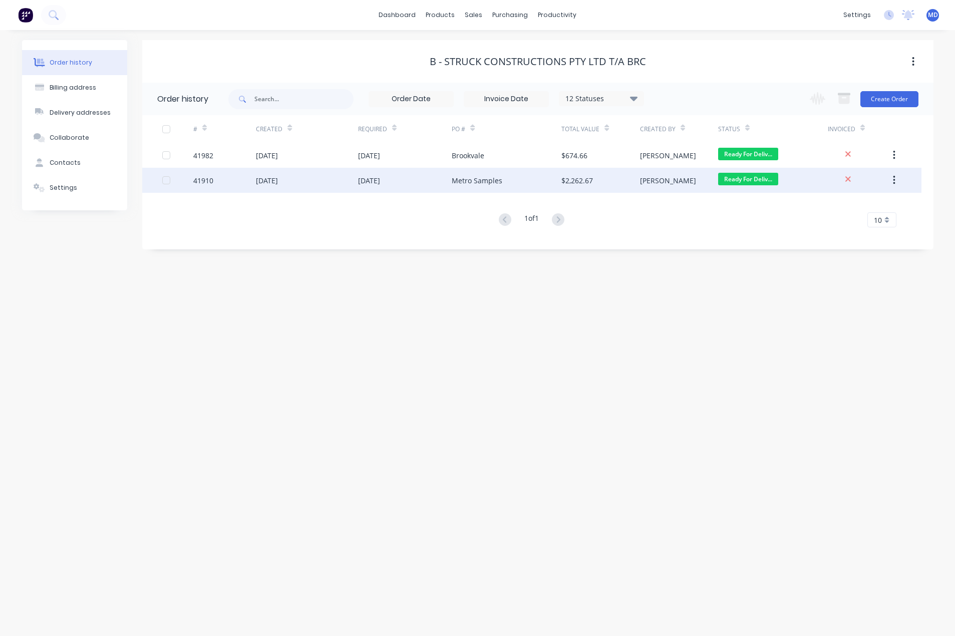
click at [327, 181] on div "[DATE]" at bounding box center [307, 180] width 102 height 25
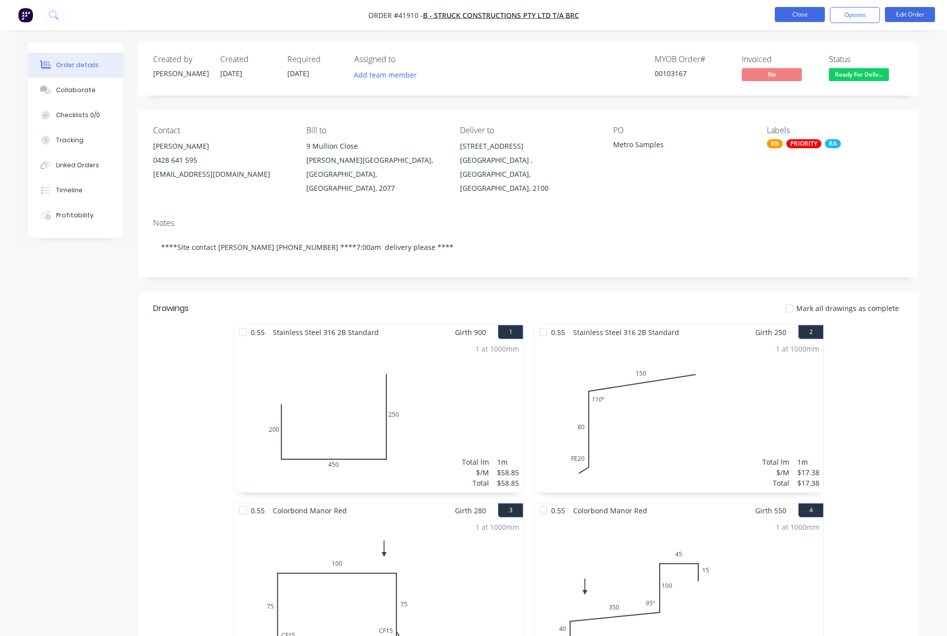
click at [797, 10] on button "Close" at bounding box center [800, 14] width 50 height 15
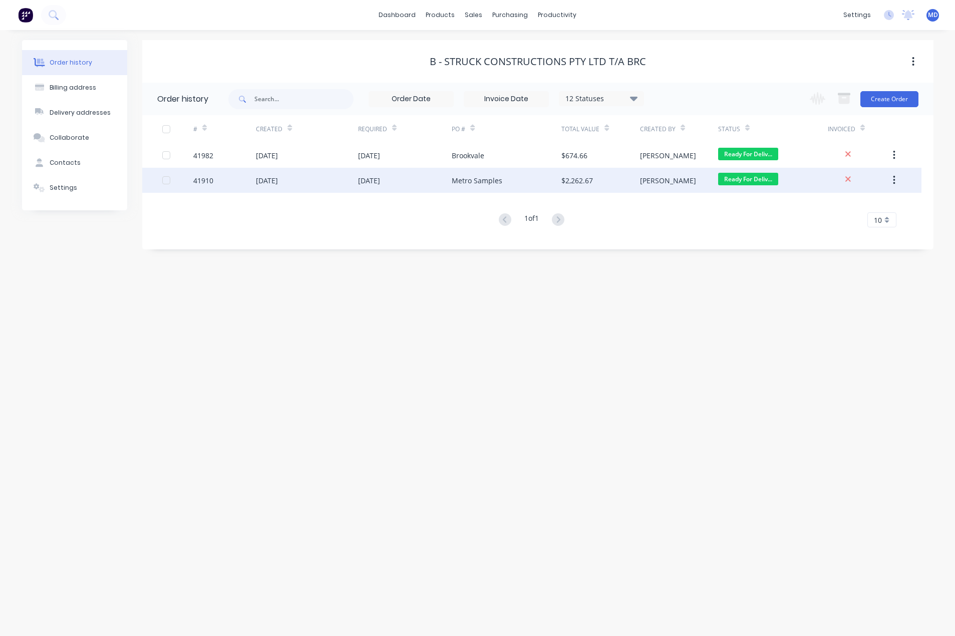
click at [278, 178] on div "[DATE]" at bounding box center [267, 180] width 22 height 11
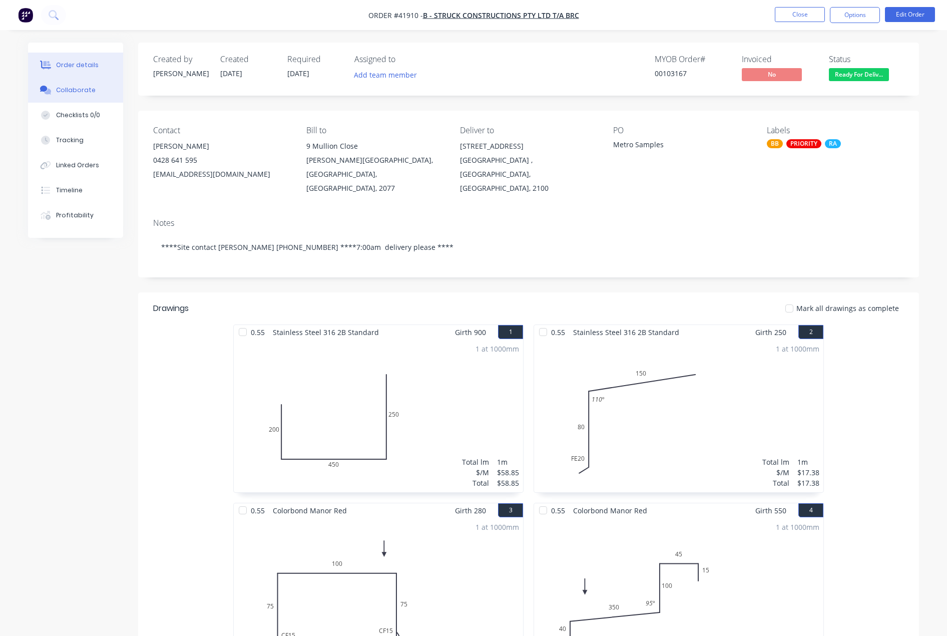
click at [83, 89] on div "Collaborate" at bounding box center [76, 90] width 40 height 9
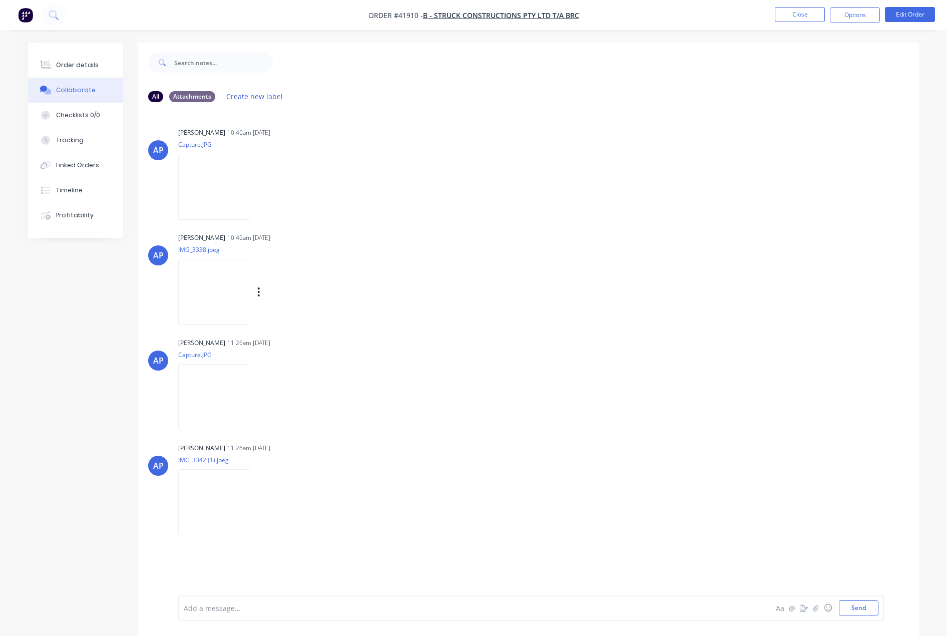
click at [643, 302] on div "AP [PERSON_NAME] 10:46am [DATE] IMG_3338.jpeg Labels Download Delete" at bounding box center [528, 275] width 781 height 90
click at [804, 16] on button "Close" at bounding box center [800, 14] width 50 height 15
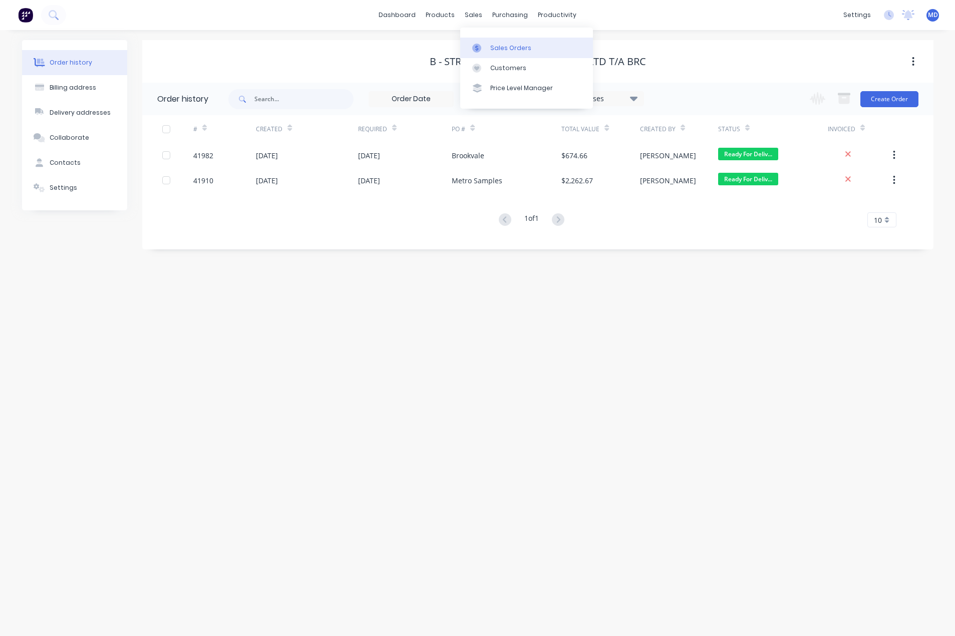
click at [501, 48] on div "Sales Orders" at bounding box center [510, 48] width 41 height 9
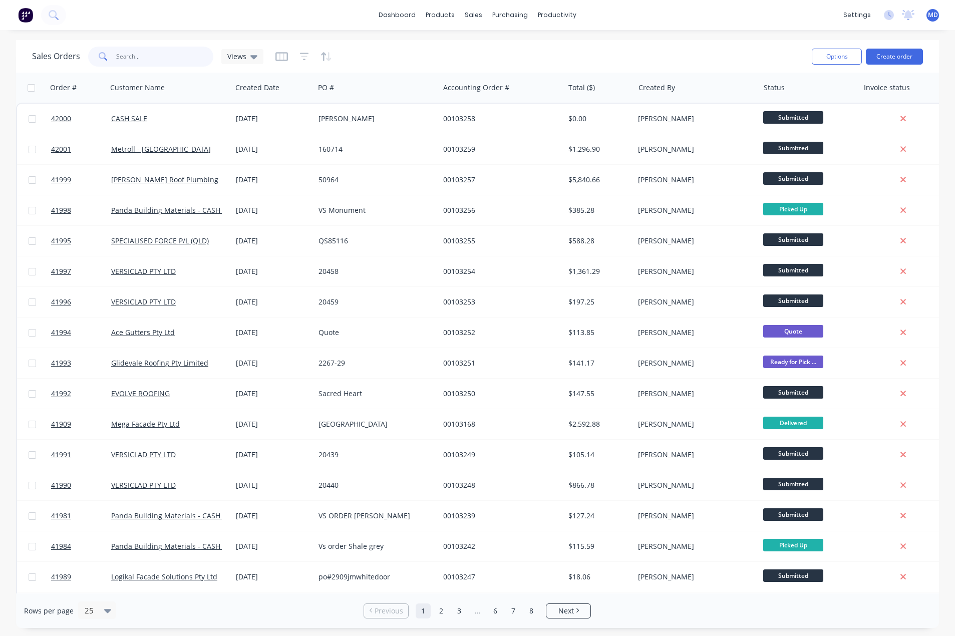
click at [151, 63] on input "text" at bounding box center [165, 57] width 98 height 20
type input "41969"
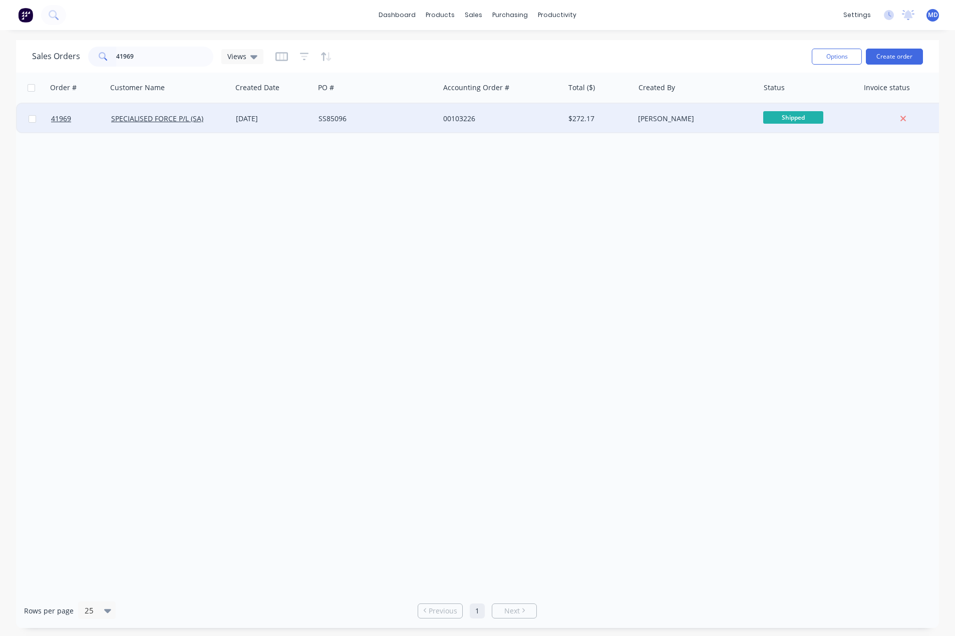
click at [531, 121] on div "00103226" at bounding box center [498, 119] width 111 height 10
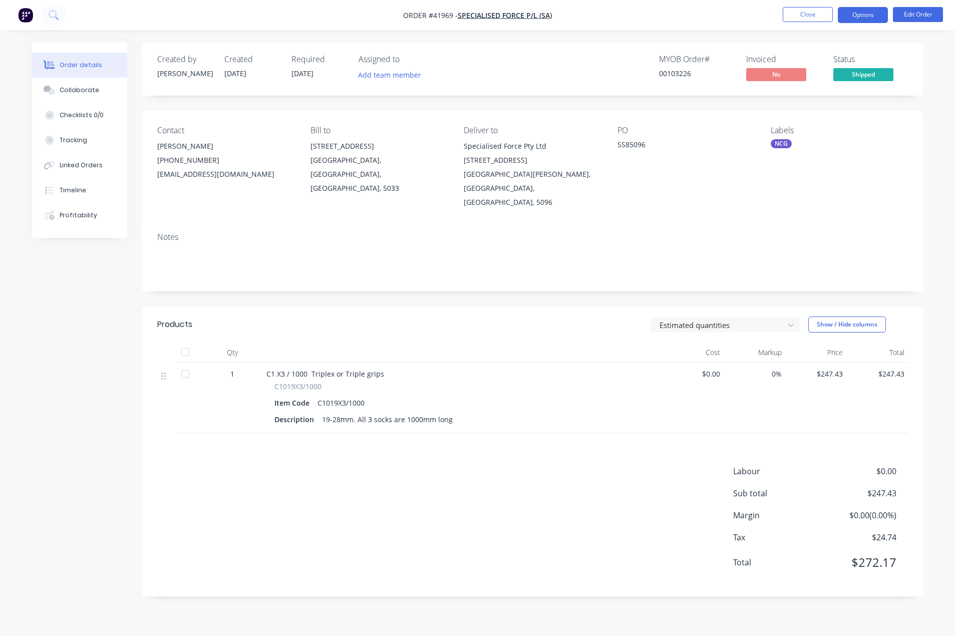
click at [857, 18] on button "Options" at bounding box center [862, 15] width 50 height 16
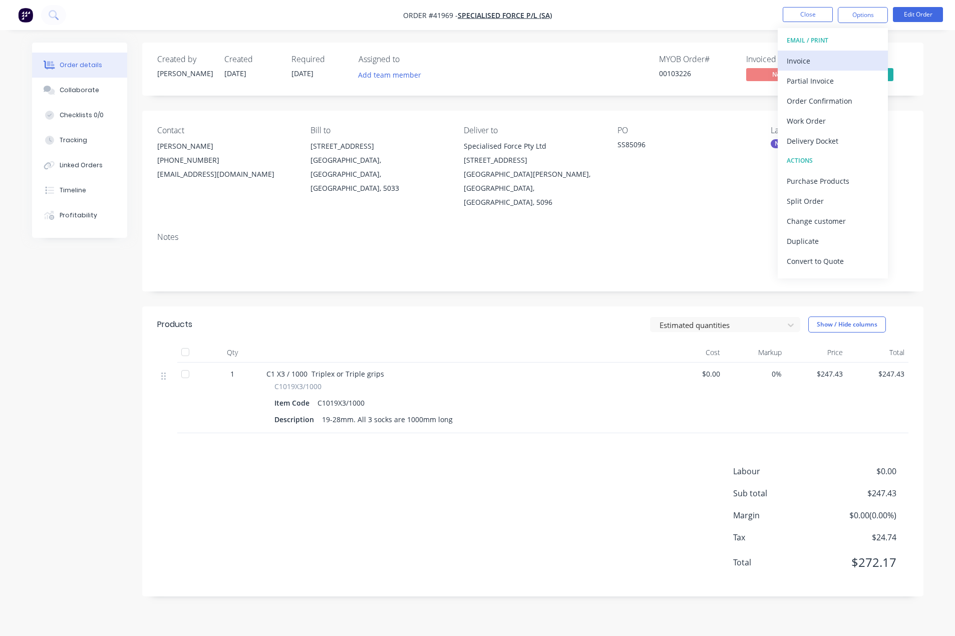
click at [800, 62] on div "Invoice" at bounding box center [832, 61] width 92 height 15
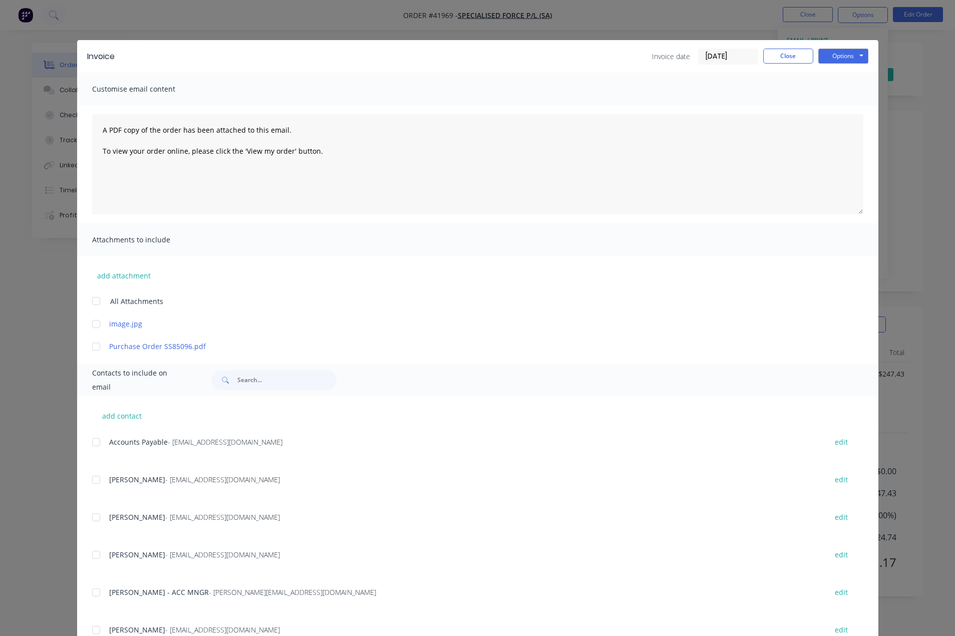
click at [94, 443] on div at bounding box center [96, 442] width 20 height 20
click at [826, 57] on button "Options" at bounding box center [843, 56] width 50 height 15
click at [836, 106] on button "Email" at bounding box center [850, 107] width 64 height 17
click at [788, 53] on button "Close" at bounding box center [788, 56] width 50 height 15
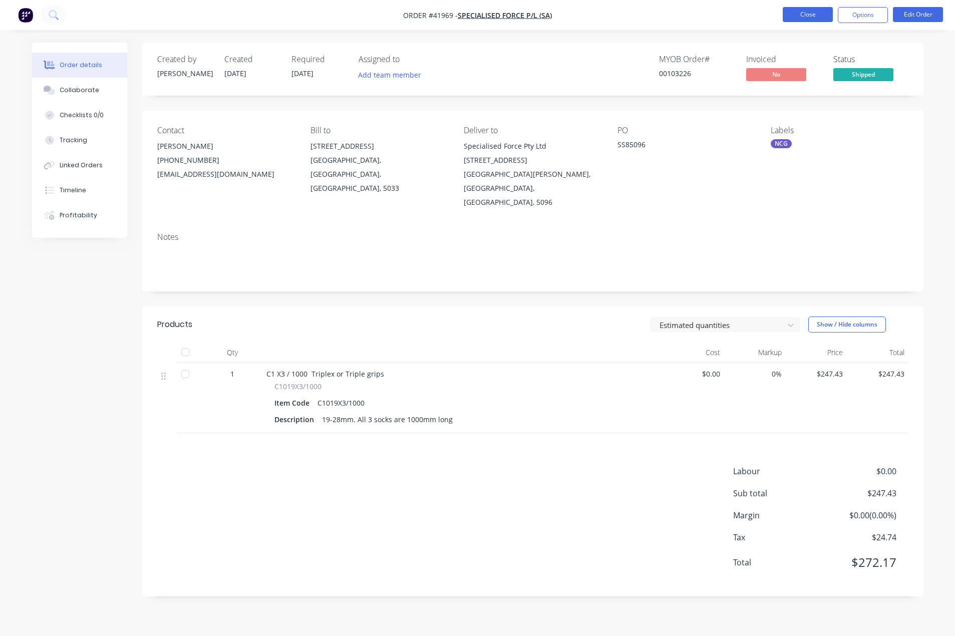
click at [809, 17] on button "Close" at bounding box center [807, 14] width 50 height 15
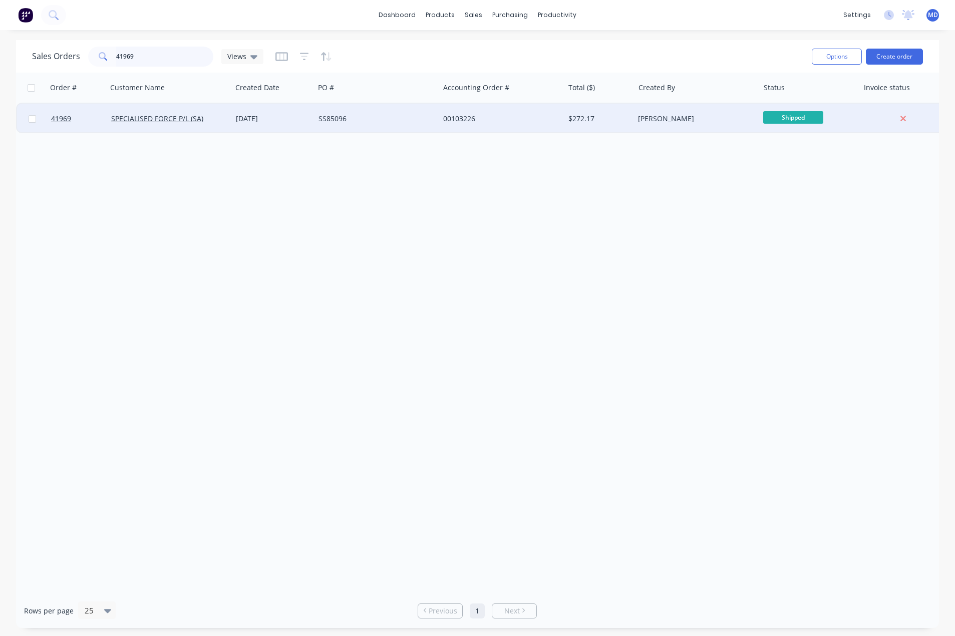
click at [103, 65] on div "41969" at bounding box center [150, 57] width 125 height 20
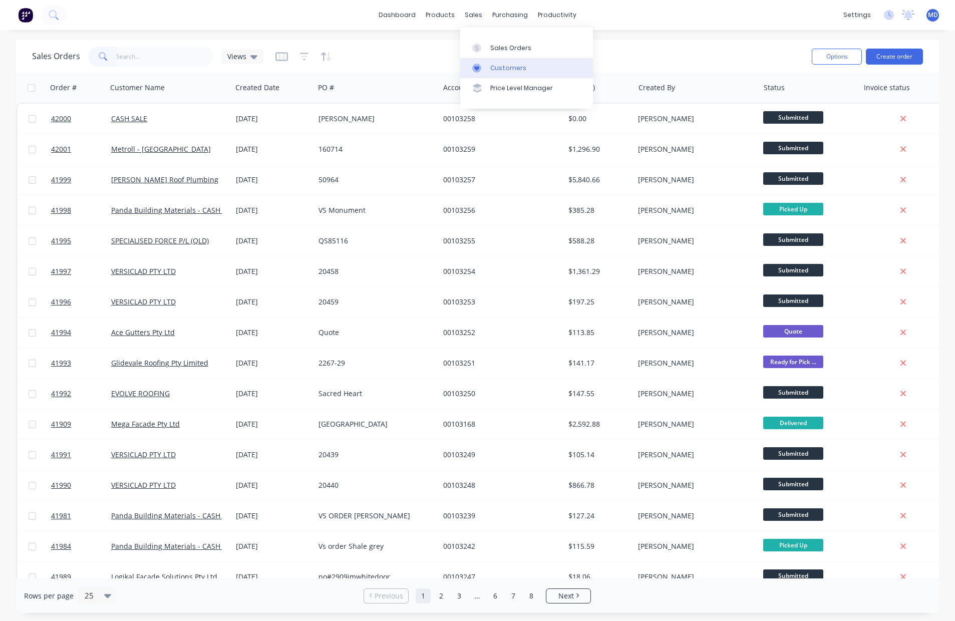
click at [503, 68] on div "Customers" at bounding box center [508, 68] width 36 height 9
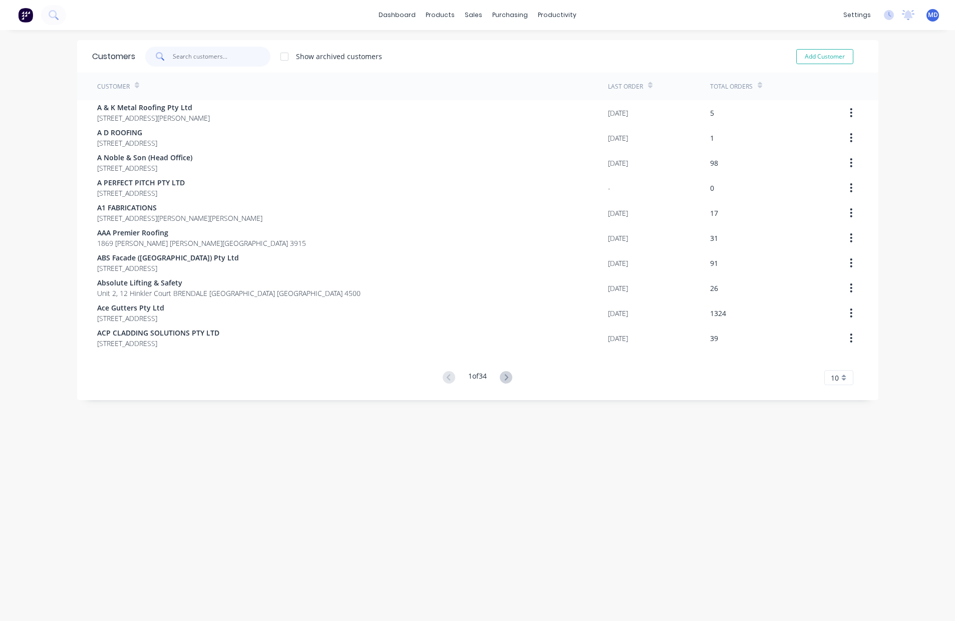
click at [202, 60] on input "text" at bounding box center [222, 57] width 98 height 20
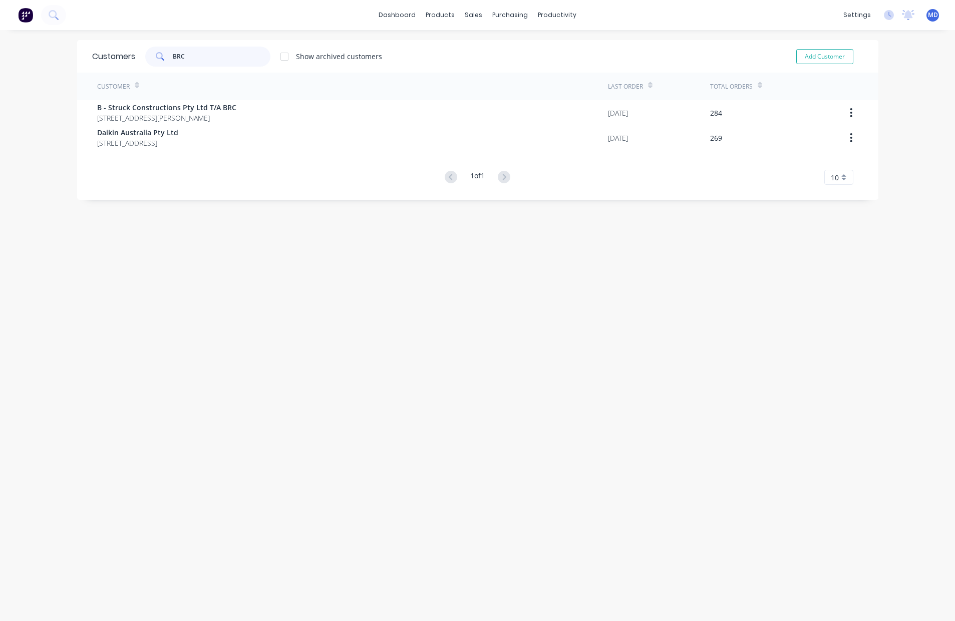
type input "BRC"
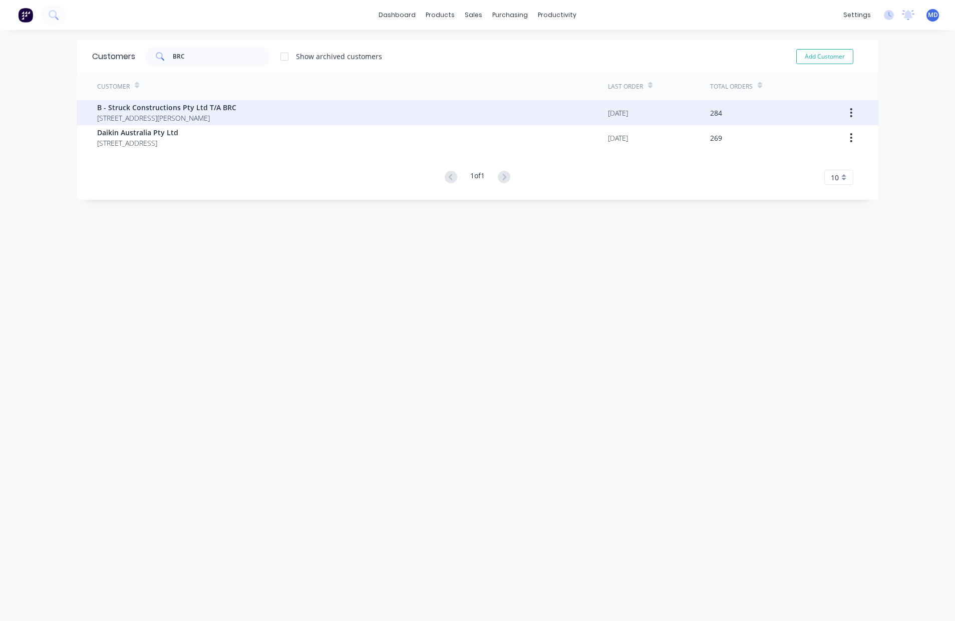
click at [212, 117] on span "[STREET_ADDRESS][PERSON_NAME]" at bounding box center [166, 118] width 139 height 11
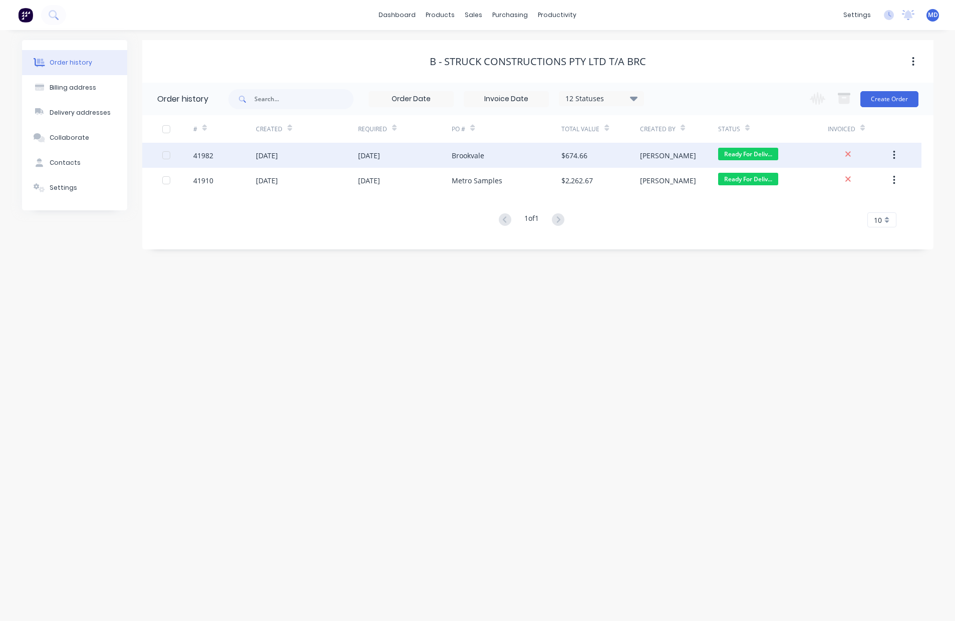
click at [466, 158] on div "Brookvale" at bounding box center [468, 155] width 33 height 11
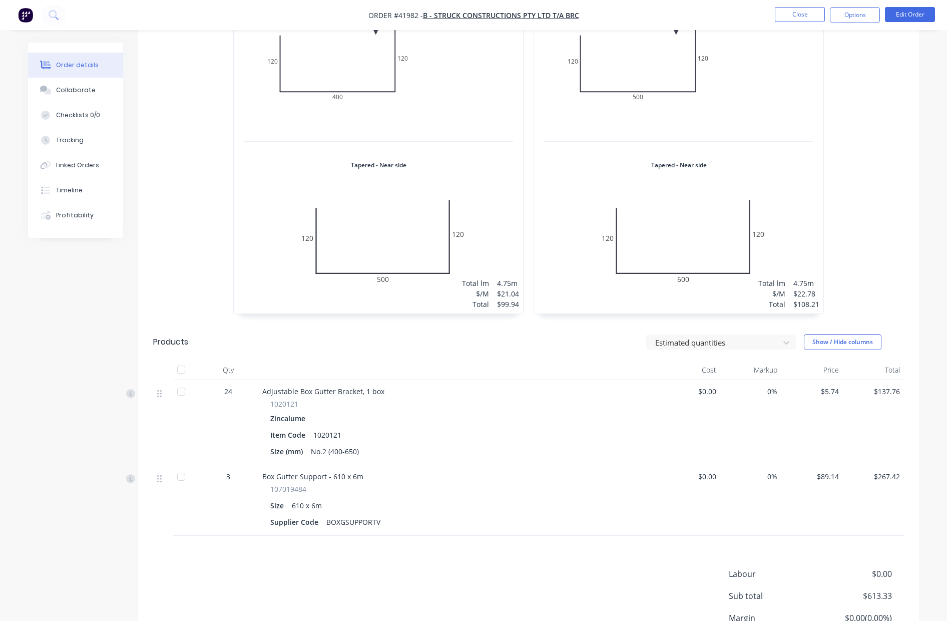
scroll to position [435, 0]
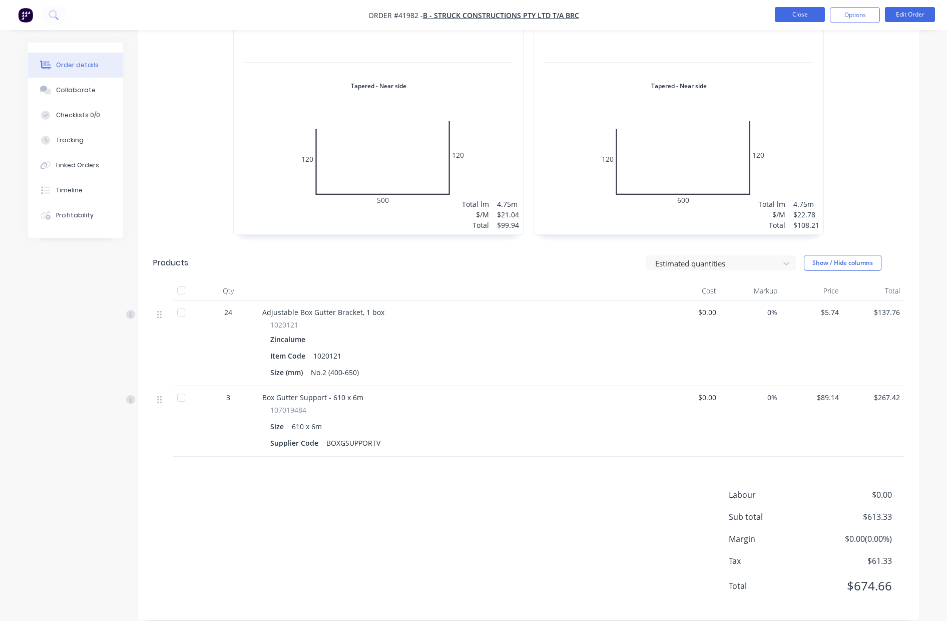
click at [796, 11] on button "Close" at bounding box center [800, 14] width 50 height 15
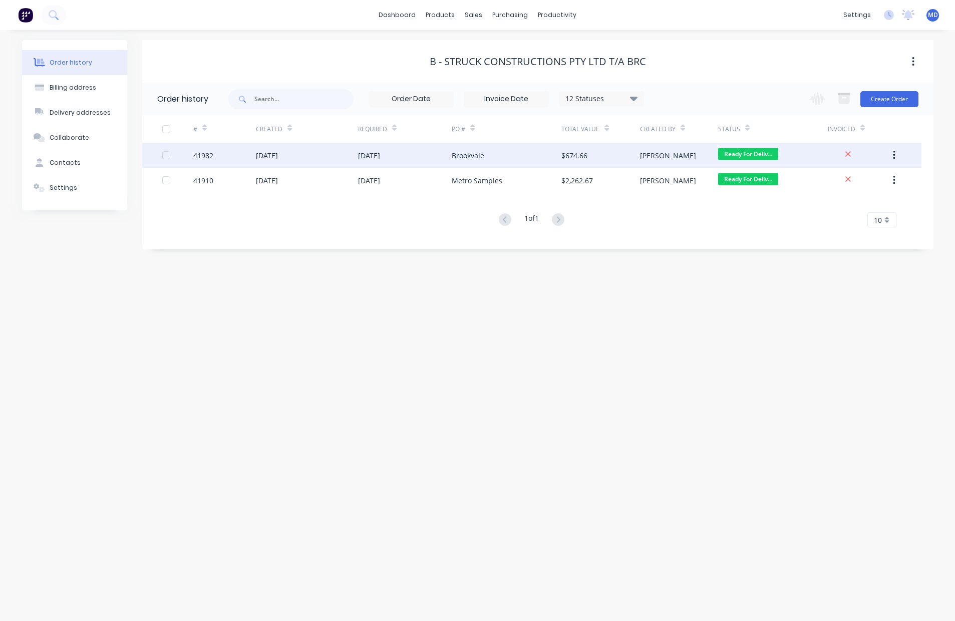
click at [520, 152] on div "Brookvale" at bounding box center [507, 155] width 110 height 25
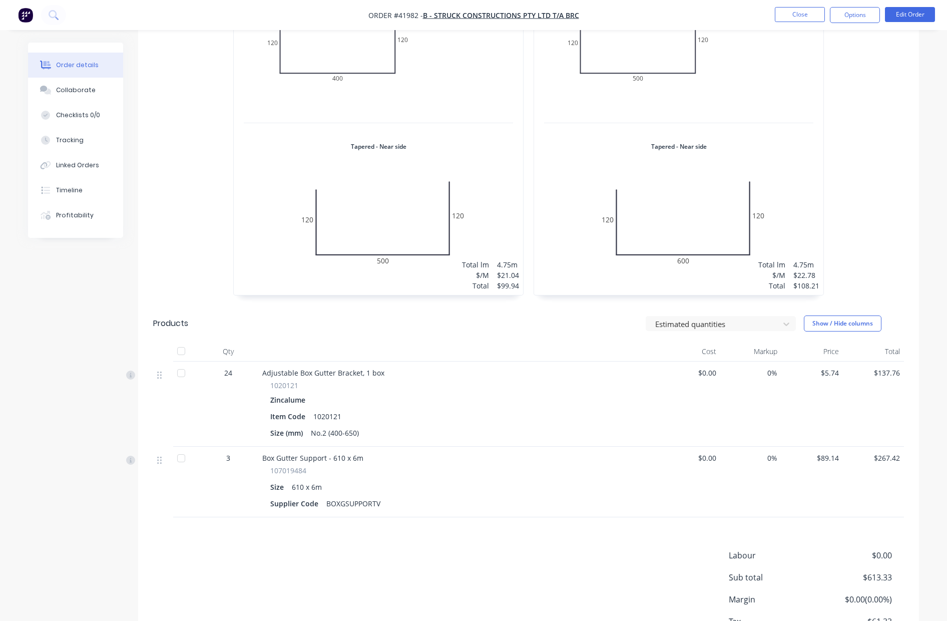
scroll to position [435, 0]
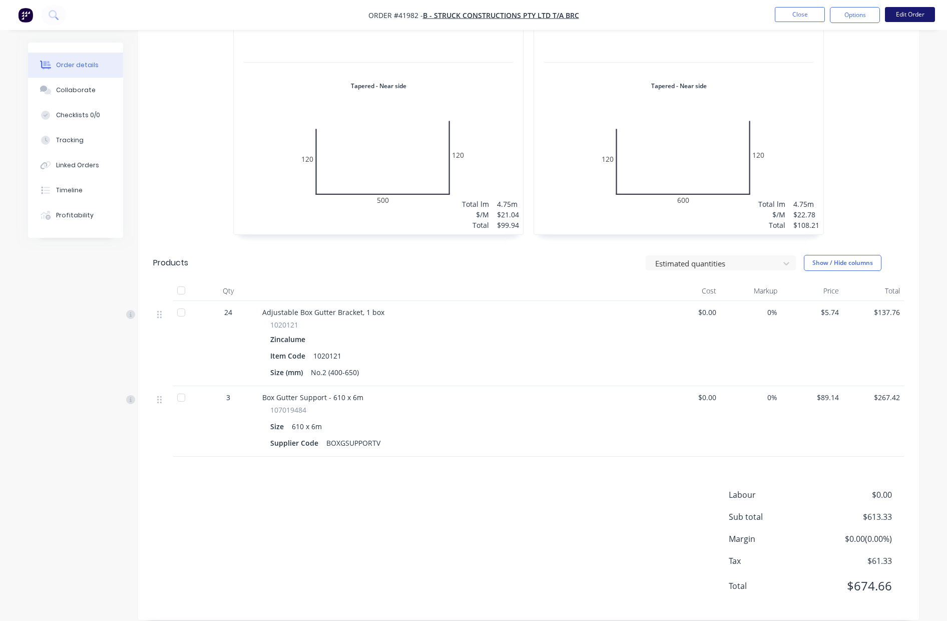
click at [904, 16] on button "Edit Order" at bounding box center [910, 14] width 50 height 15
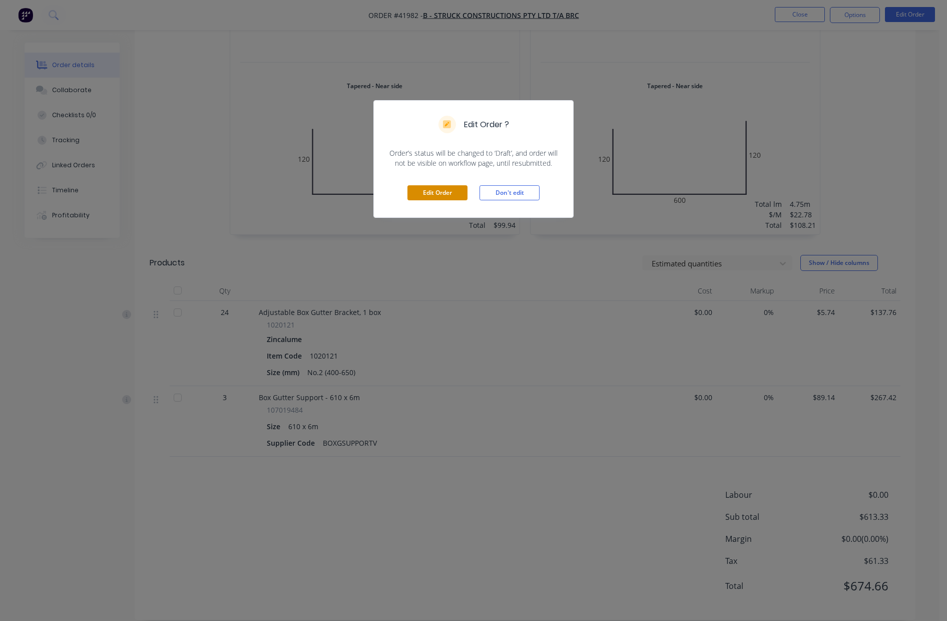
click at [431, 191] on button "Edit Order" at bounding box center [437, 192] width 60 height 15
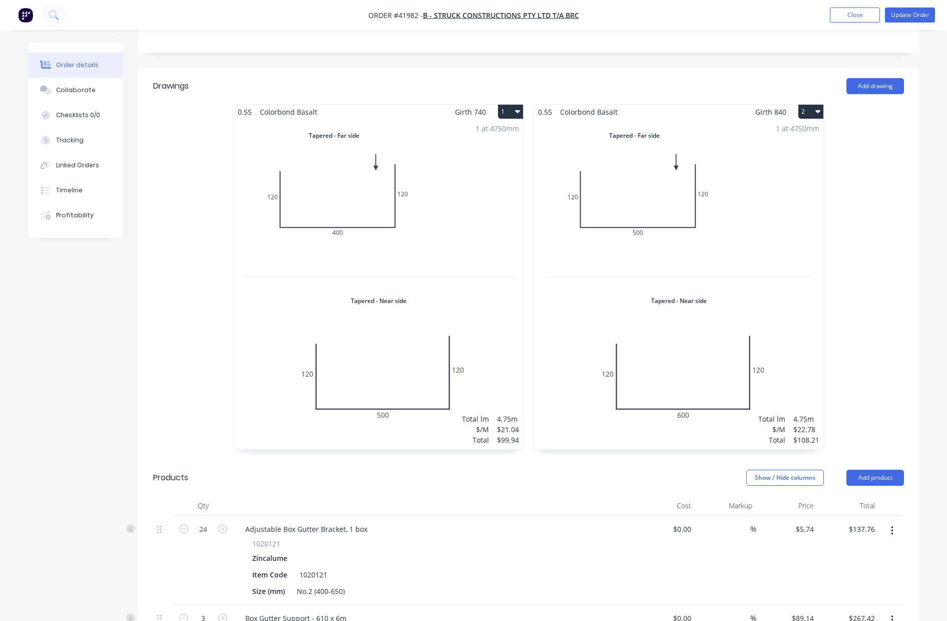
scroll to position [573, 0]
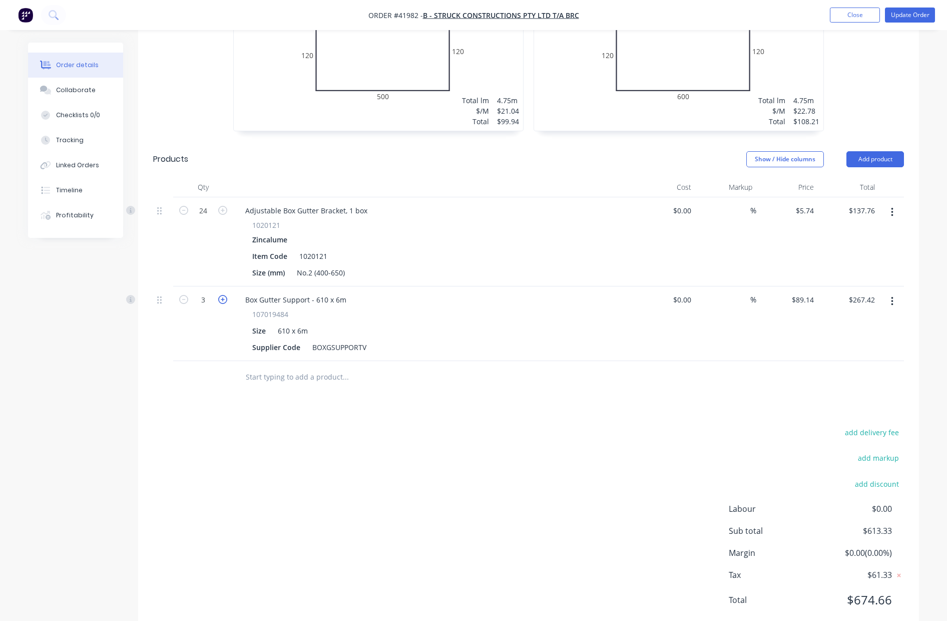
click at [225, 295] on icon "button" at bounding box center [222, 299] width 9 height 9
type input "4"
type input "$356.56"
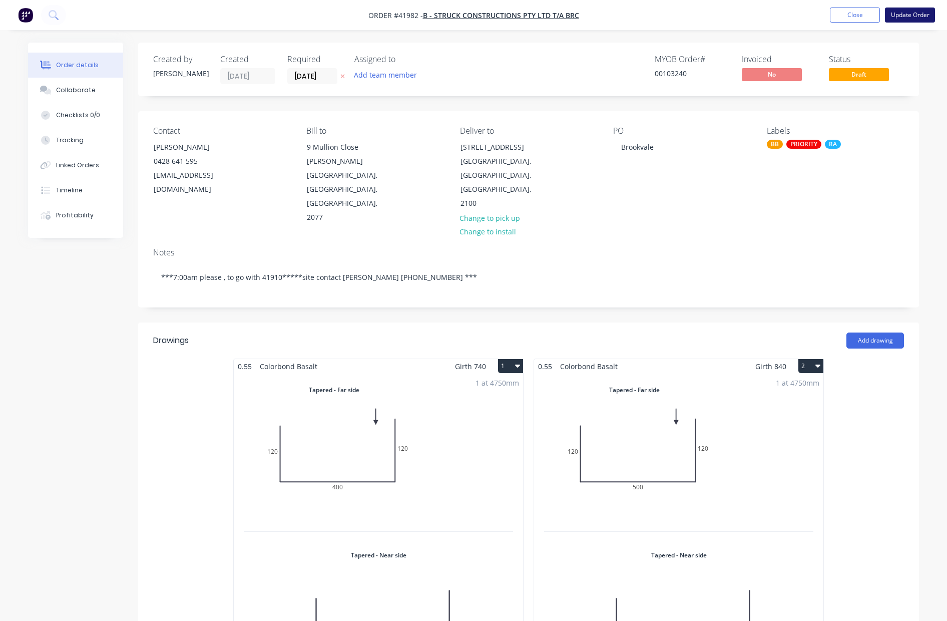
click at [914, 16] on button "Update Order" at bounding box center [910, 15] width 50 height 15
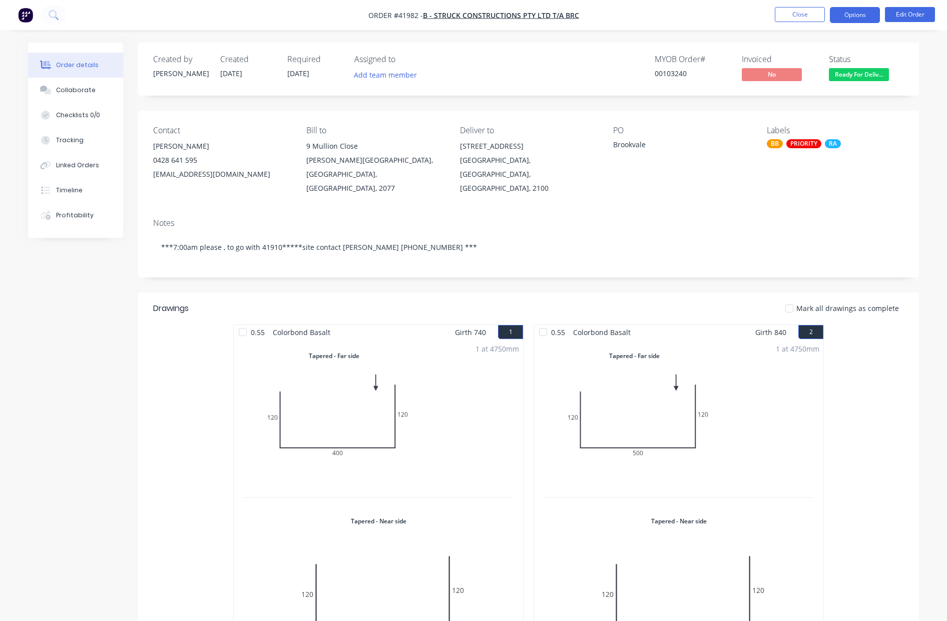
click at [854, 15] on button "Options" at bounding box center [855, 15] width 50 height 16
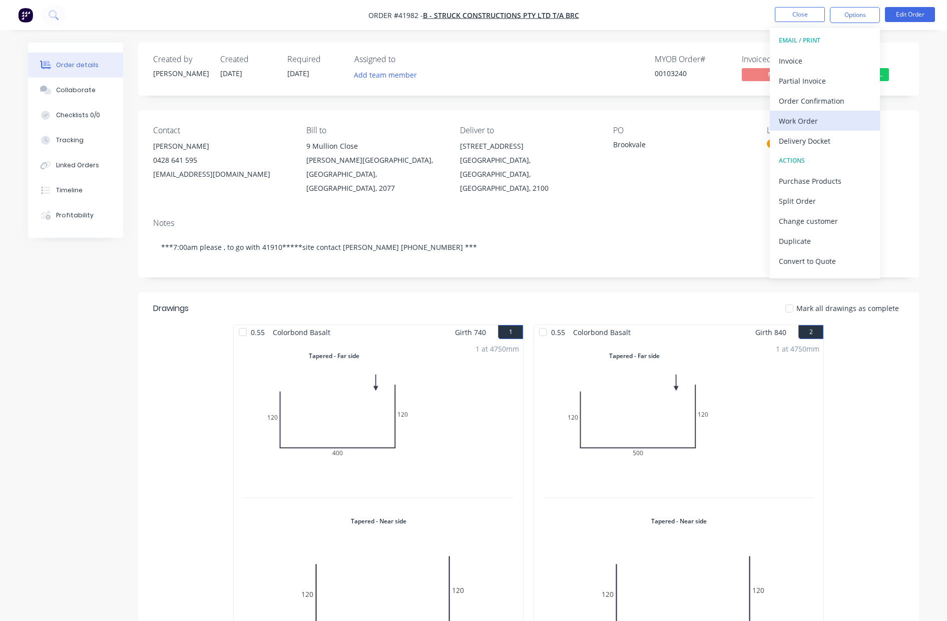
click at [802, 118] on div "Work Order" at bounding box center [825, 121] width 92 height 15
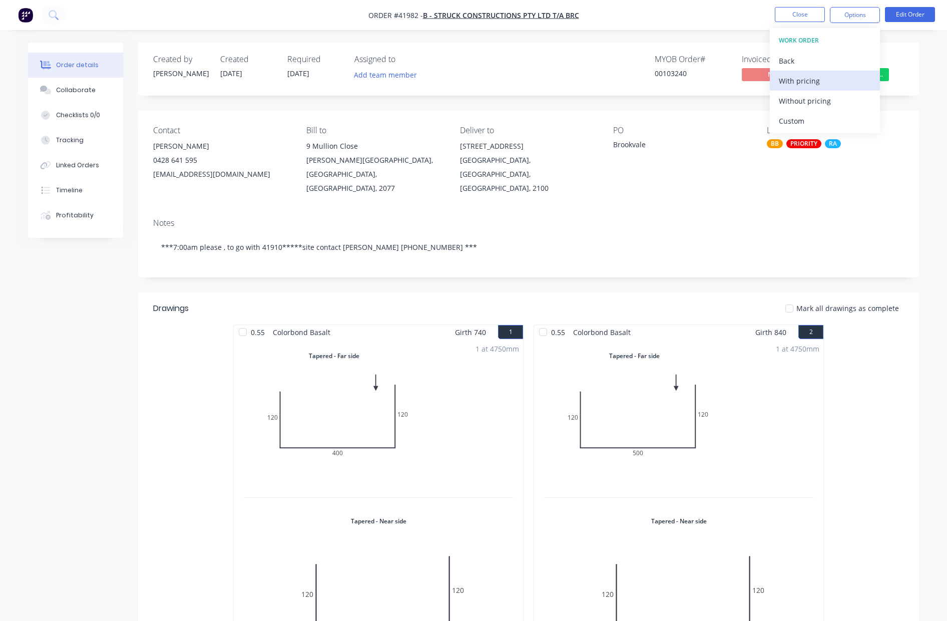
click at [800, 79] on div "With pricing" at bounding box center [825, 81] width 92 height 15
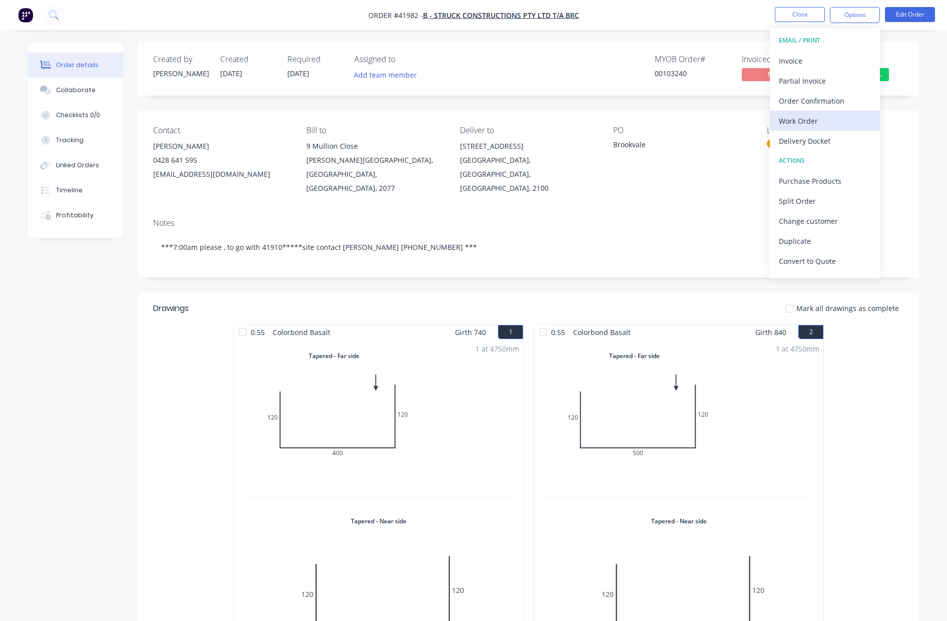
click at [801, 114] on div "Work Order" at bounding box center [825, 121] width 92 height 15
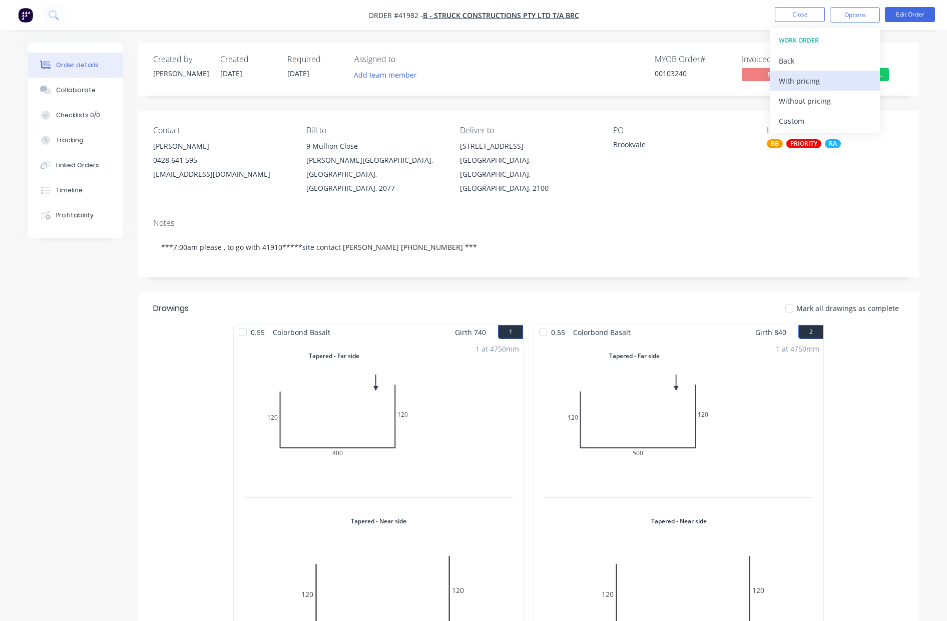
click at [807, 81] on div "With pricing" at bounding box center [825, 81] width 92 height 15
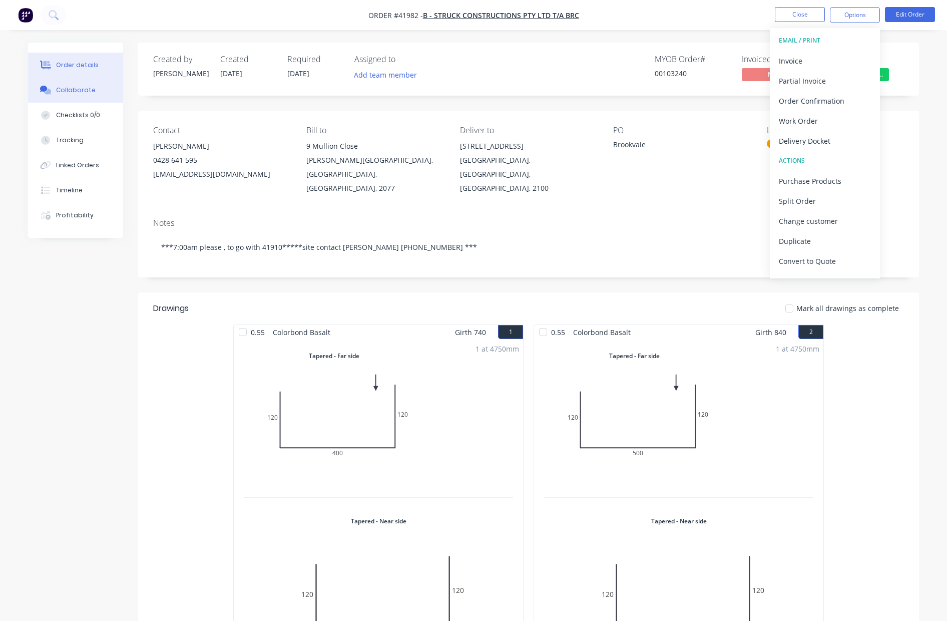
drag, startPoint x: 64, startPoint y: 85, endPoint x: 67, endPoint y: 100, distance: 14.7
click at [65, 86] on button "Collaborate" at bounding box center [75, 90] width 95 height 25
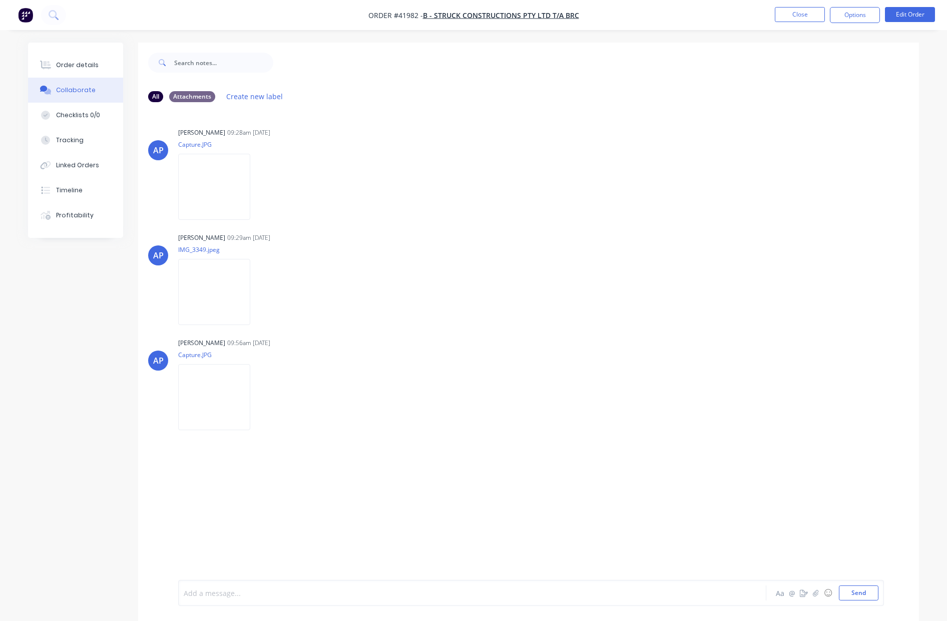
click at [236, 595] on div at bounding box center [444, 593] width 521 height 11
click at [863, 591] on button "Send" at bounding box center [859, 592] width 40 height 15
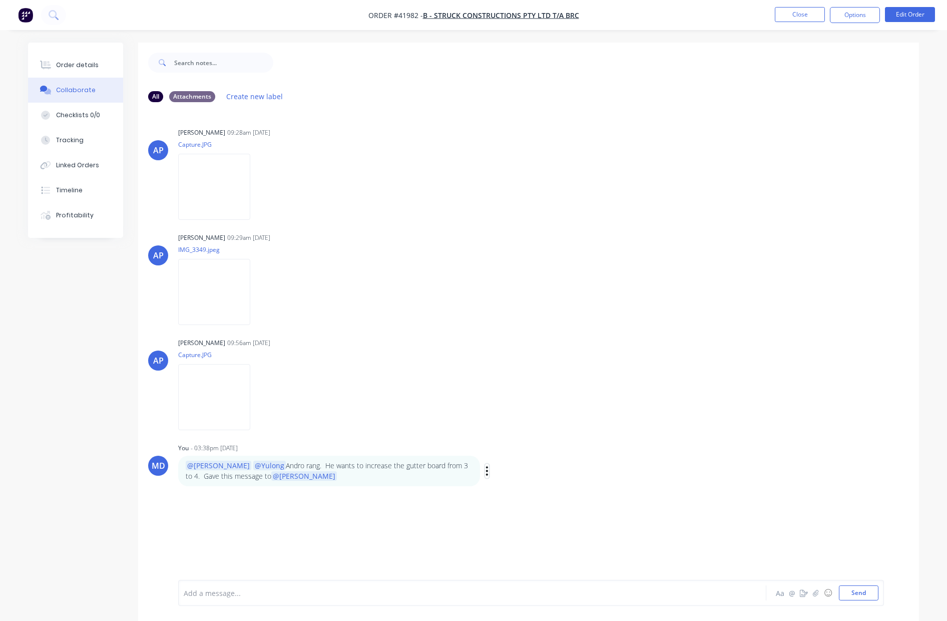
click at [487, 468] on icon "button" at bounding box center [487, 470] width 2 height 9
click at [516, 489] on button "Edit" at bounding box center [523, 489] width 63 height 17
click at [864, 589] on button "Send" at bounding box center [859, 592] width 40 height 15
click at [76, 59] on button "Order details" at bounding box center [75, 65] width 95 height 25
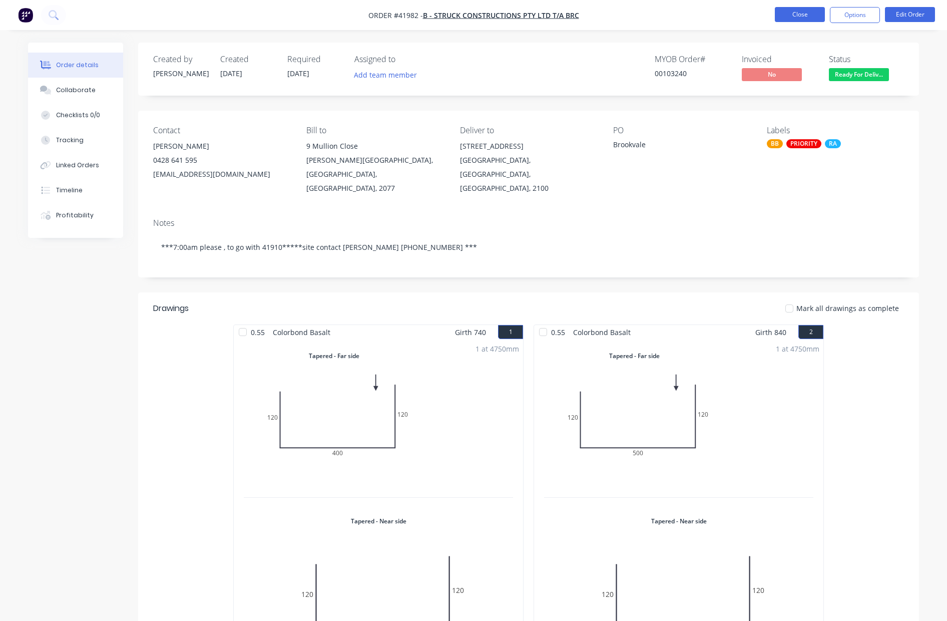
click at [794, 12] on button "Close" at bounding box center [800, 14] width 50 height 15
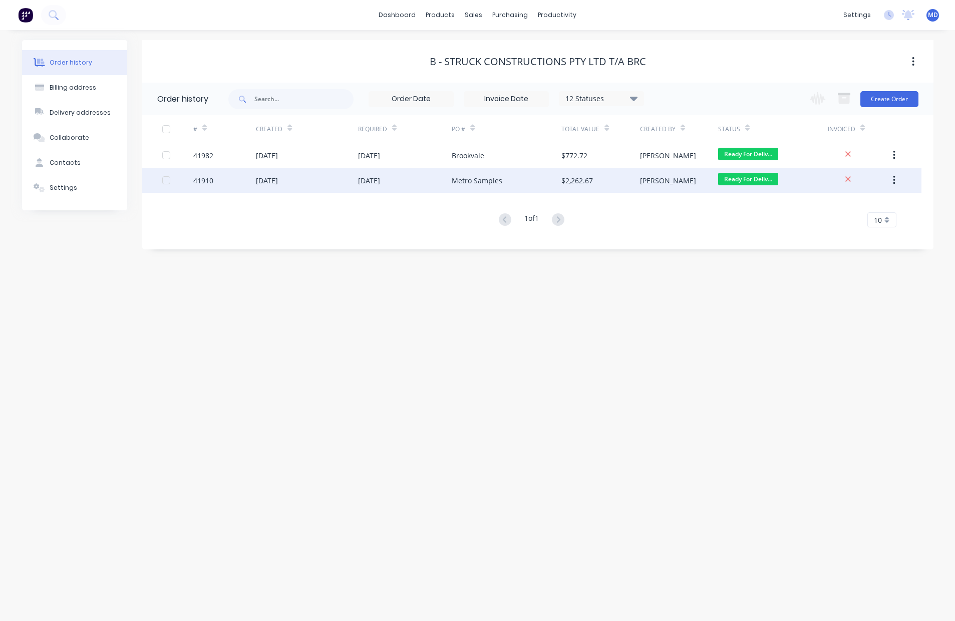
click at [548, 173] on div "Metro Samples" at bounding box center [507, 180] width 110 height 25
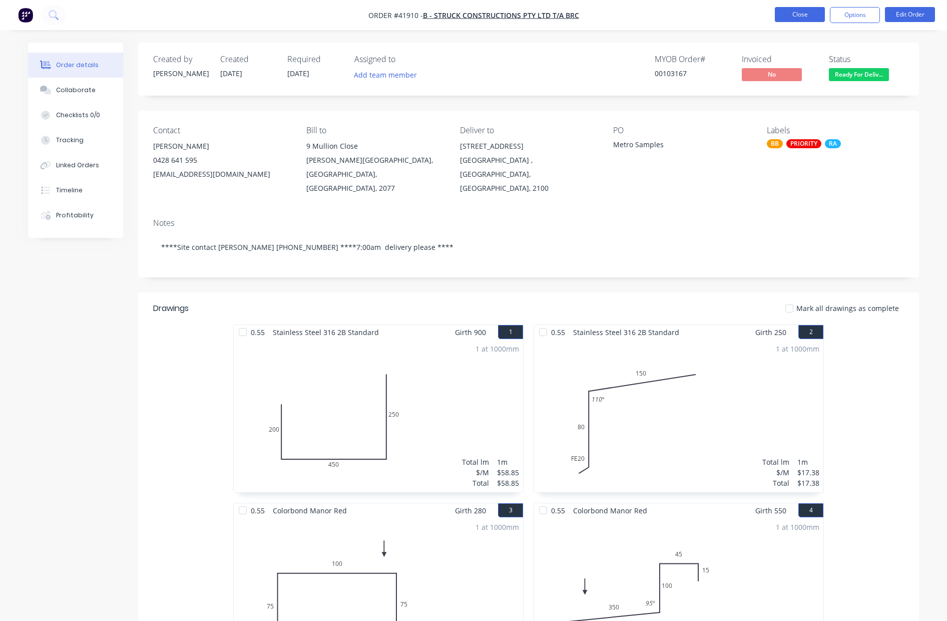
click at [799, 17] on button "Close" at bounding box center [800, 14] width 50 height 15
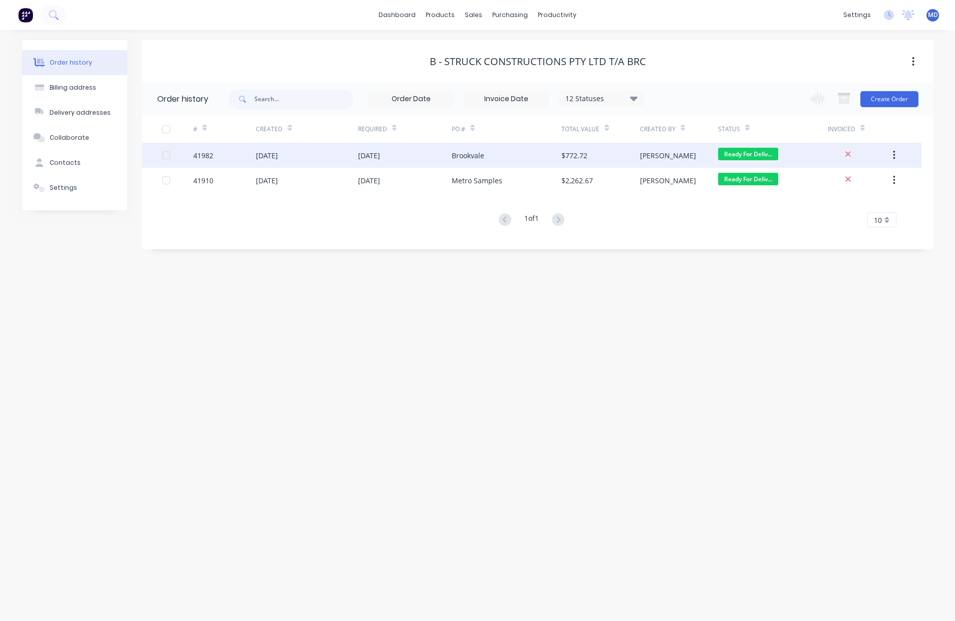
click at [380, 157] on div "[DATE]" at bounding box center [369, 155] width 22 height 11
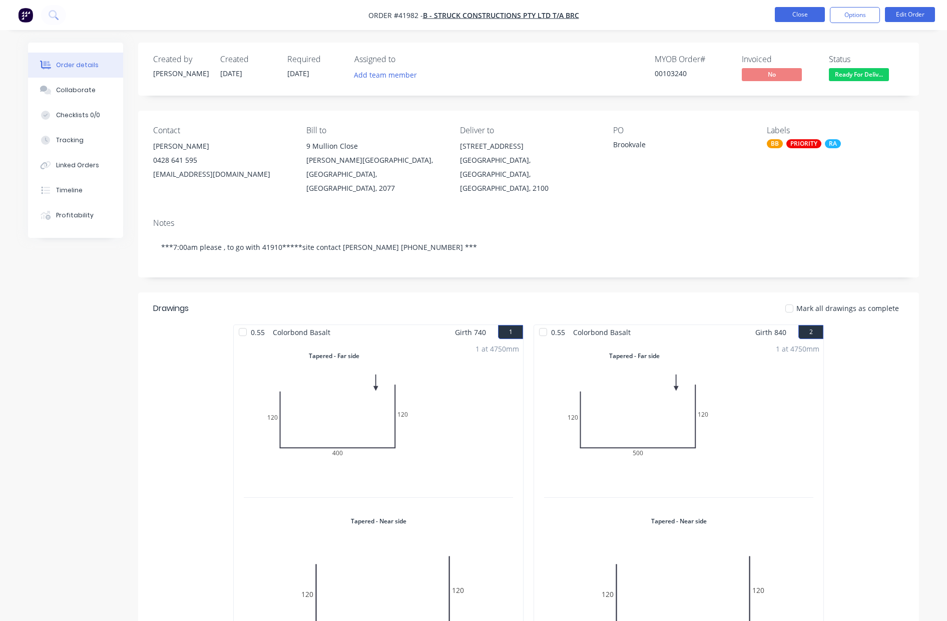
click at [793, 16] on button "Close" at bounding box center [800, 14] width 50 height 15
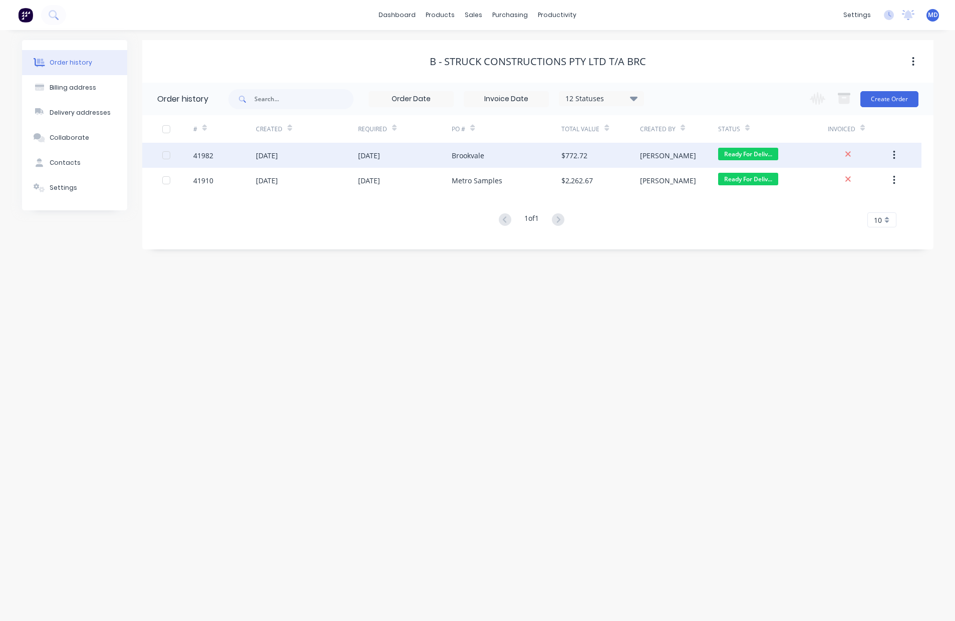
click at [459, 150] on div "Brookvale" at bounding box center [468, 155] width 33 height 11
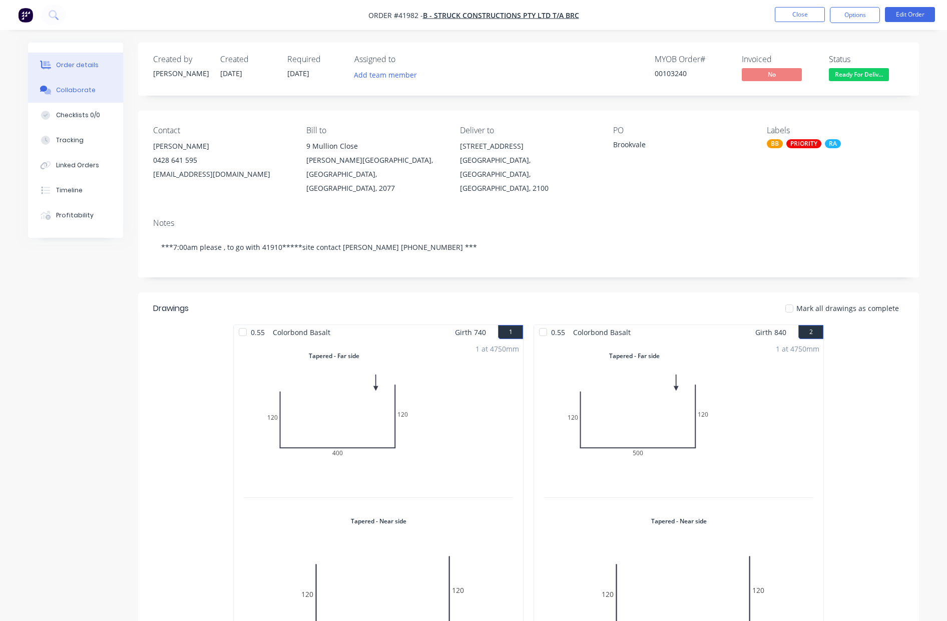
click at [72, 90] on div "Collaborate" at bounding box center [76, 90] width 40 height 9
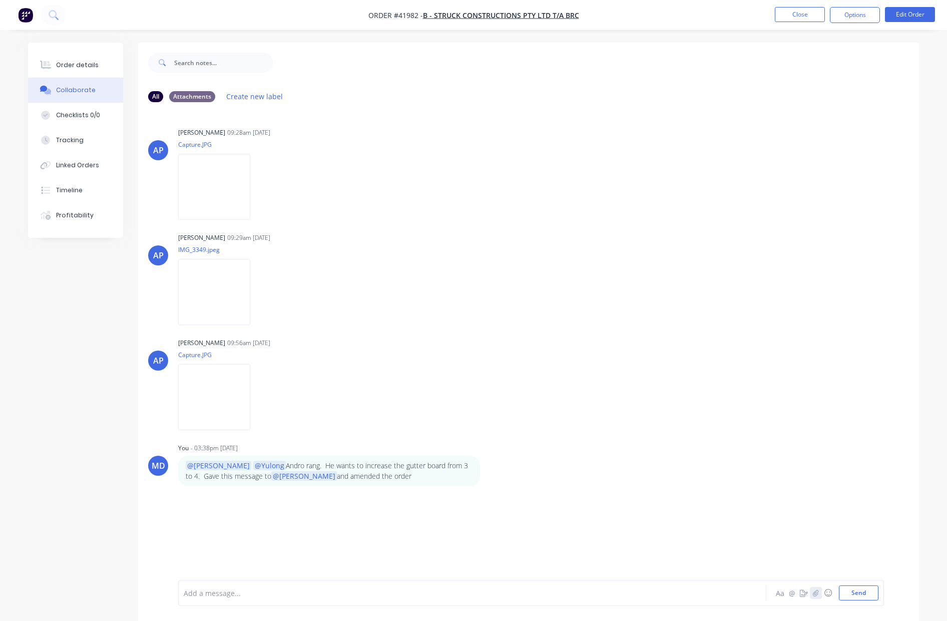
click at [814, 594] on icon "button" at bounding box center [816, 592] width 6 height 7
click at [857, 586] on button "Send" at bounding box center [859, 592] width 40 height 15
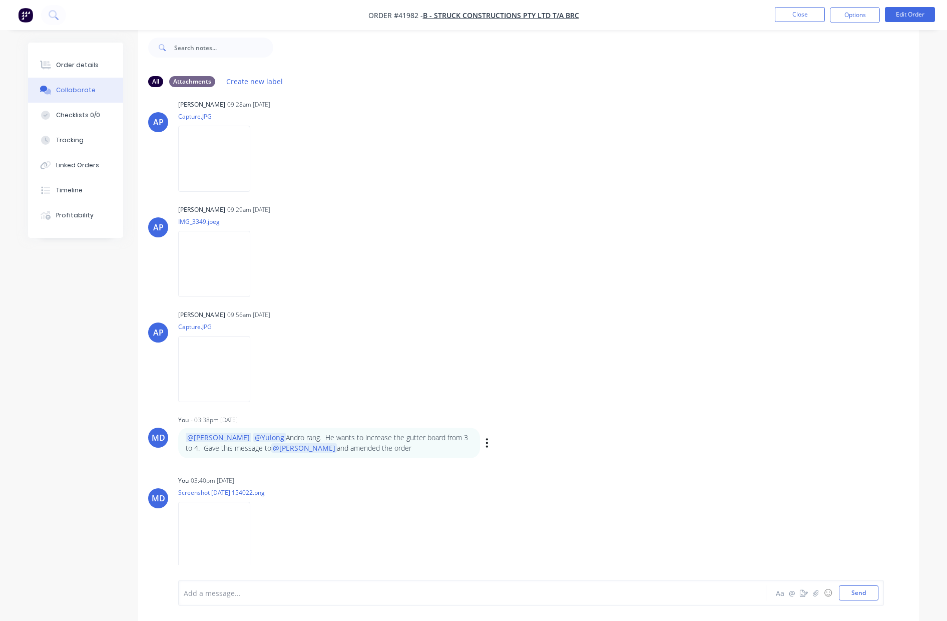
scroll to position [21, 0]
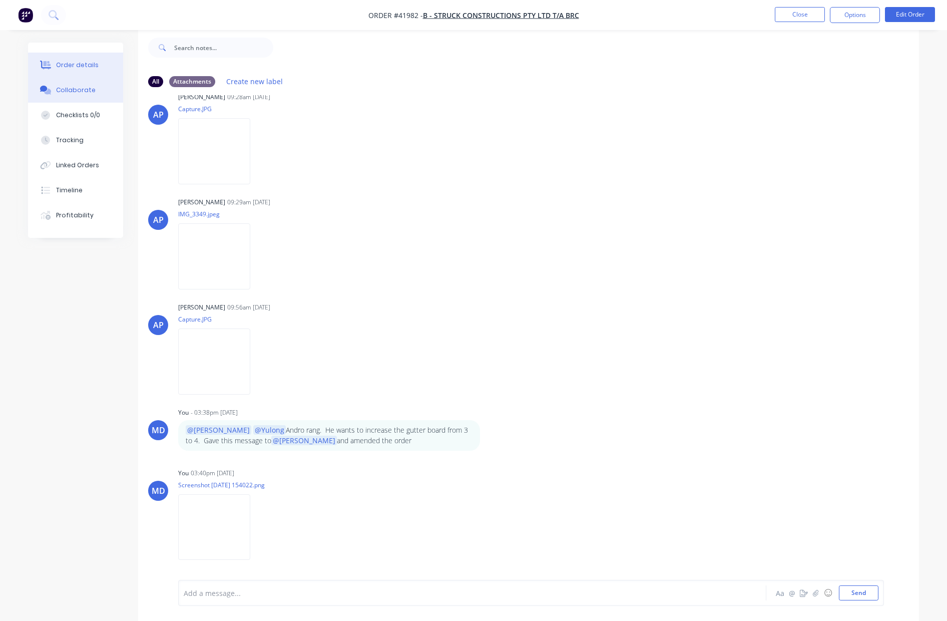
click at [72, 62] on div "Order details" at bounding box center [77, 65] width 43 height 9
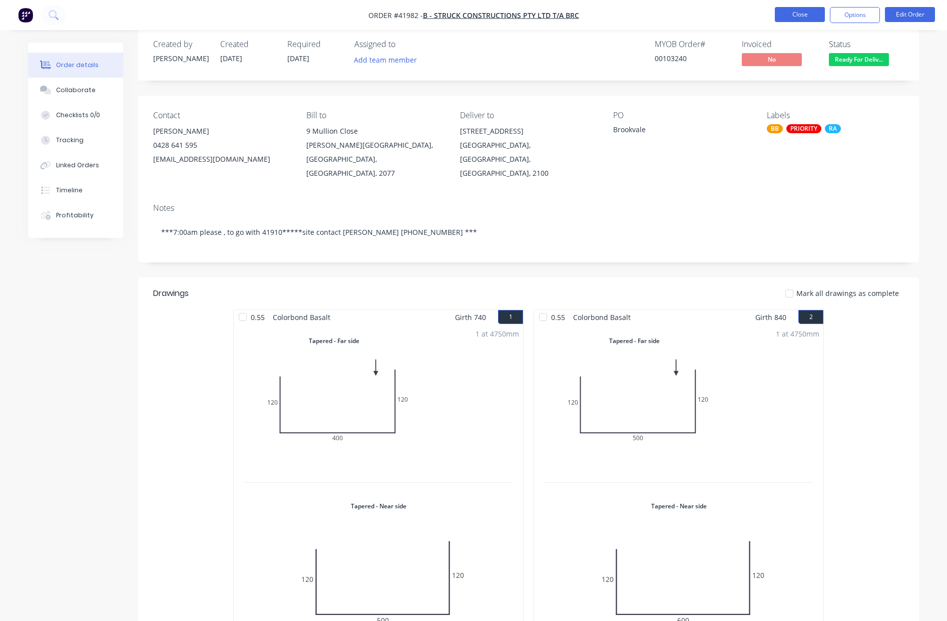
click at [804, 15] on button "Close" at bounding box center [800, 14] width 50 height 15
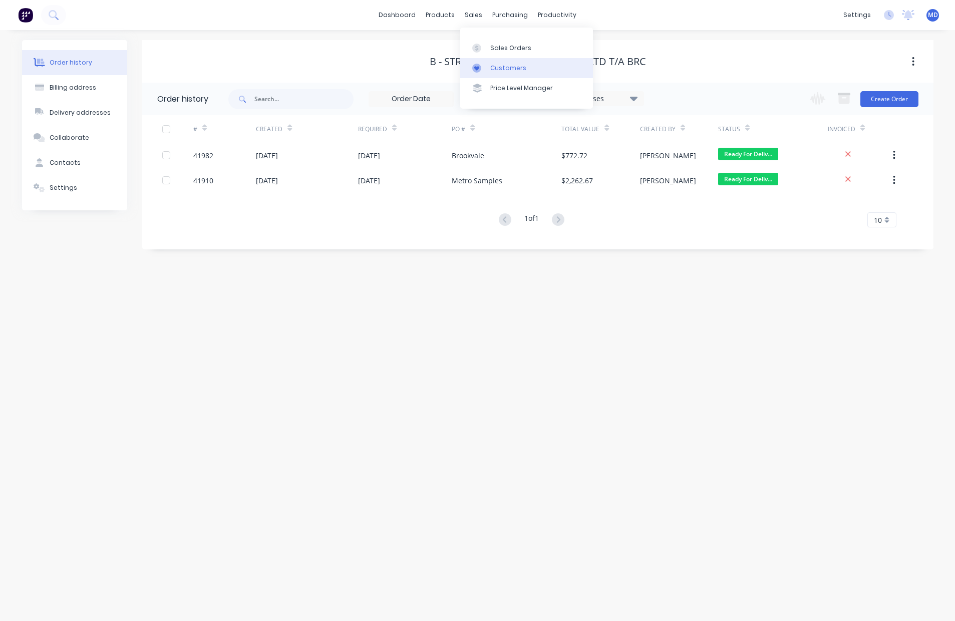
click at [514, 72] on div "Customers" at bounding box center [508, 68] width 36 height 9
